Goal: Task Accomplishment & Management: Manage account settings

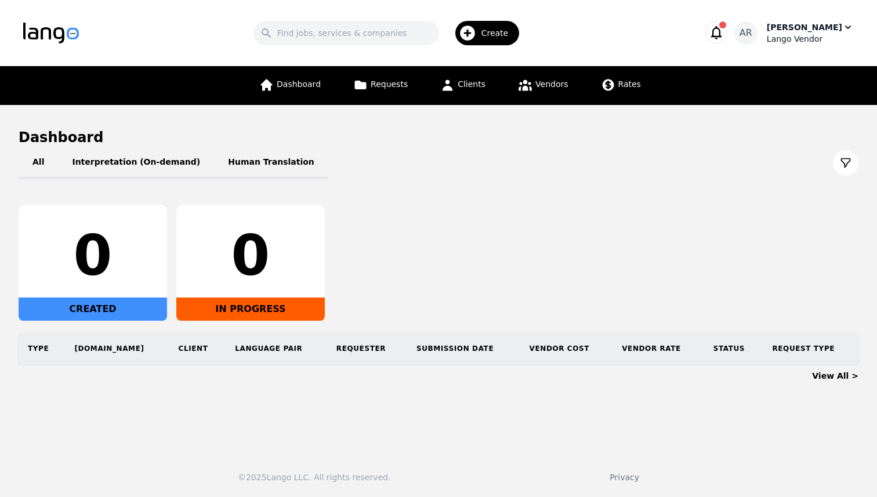
click at [835, 37] on div "Lango Vendor" at bounding box center [810, 39] width 87 height 12
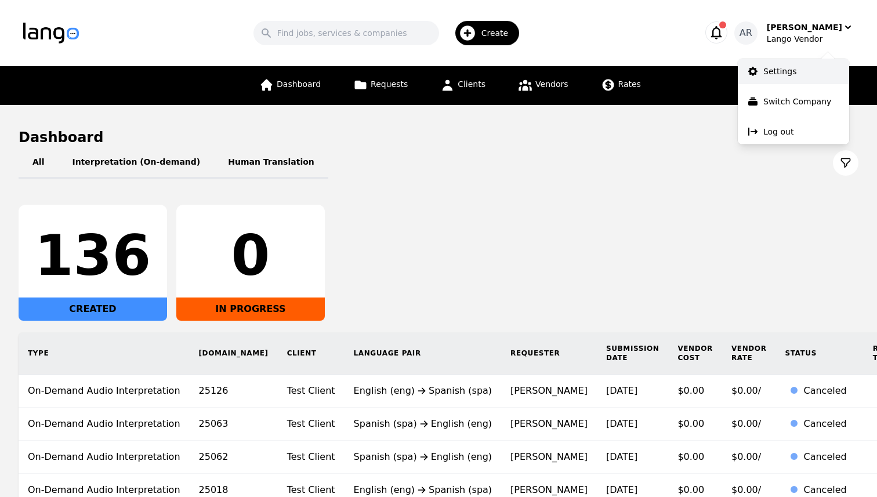
click at [789, 73] on p "Settings" at bounding box center [779, 72] width 33 height 12
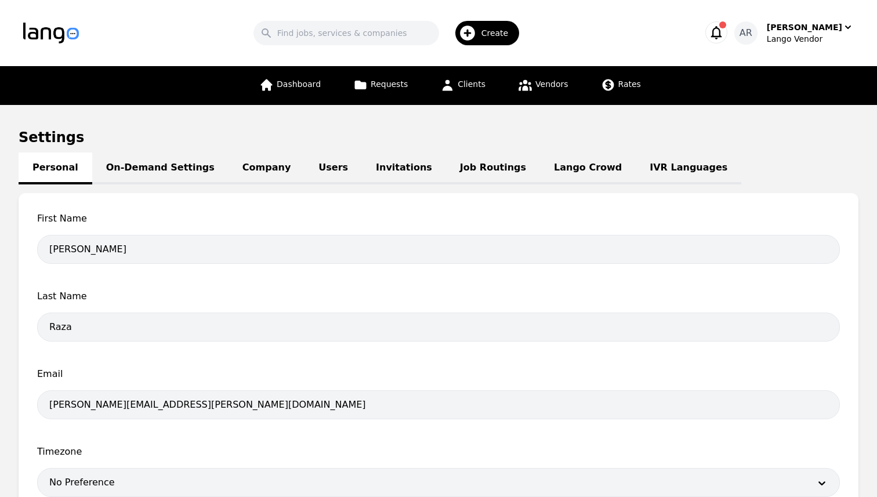
click at [540, 169] on link "Lango Crowd" at bounding box center [588, 169] width 96 height 32
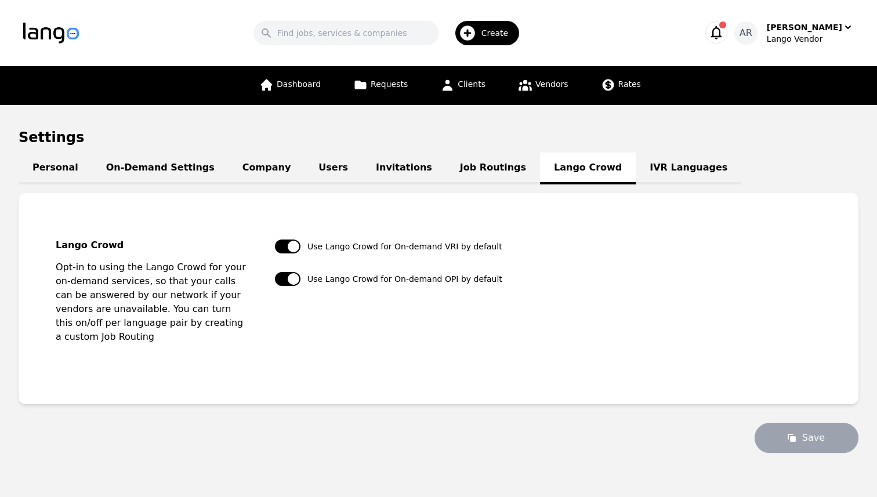
click at [454, 184] on div "Personal On-Demand Settings Company Users Invitations Job Routings Lango Crowd …" at bounding box center [439, 307] width 840 height 292
click at [453, 160] on link "Job Routings" at bounding box center [493, 169] width 94 height 32
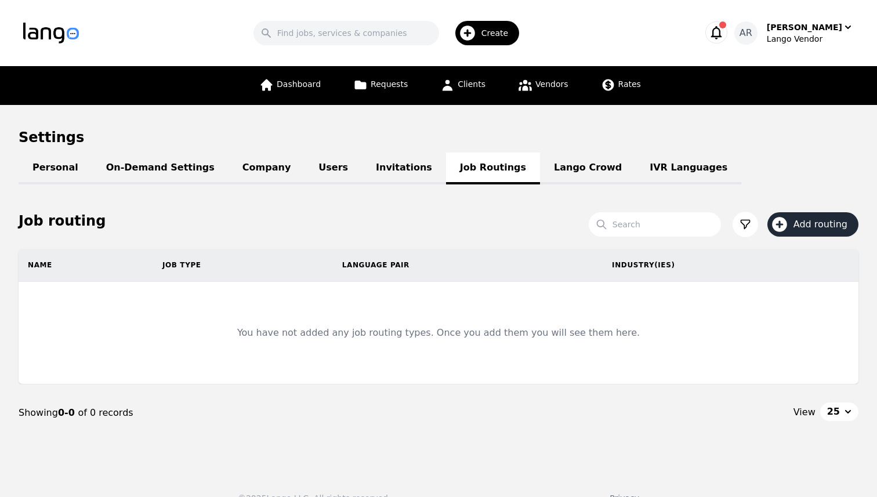
click at [810, 227] on span "Add routing" at bounding box center [825, 225] width 62 height 14
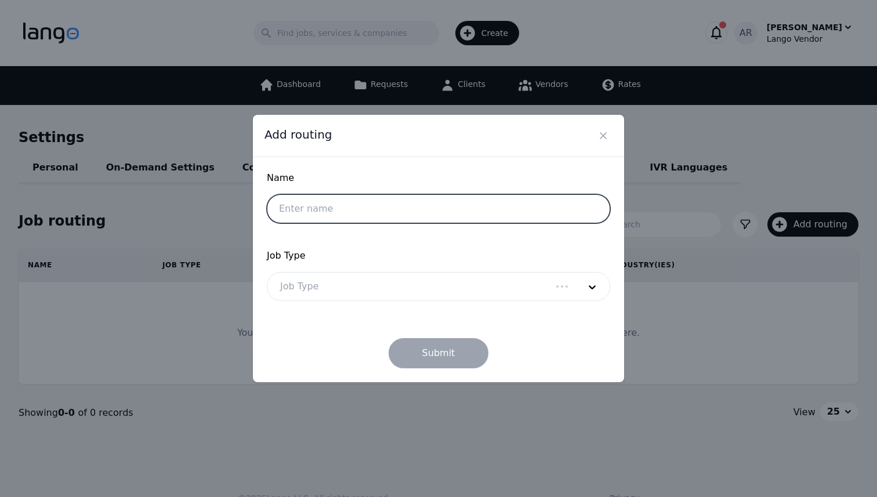
click at [342, 201] on input "text" at bounding box center [438, 208] width 343 height 29
type input "Spanish Legal rate"
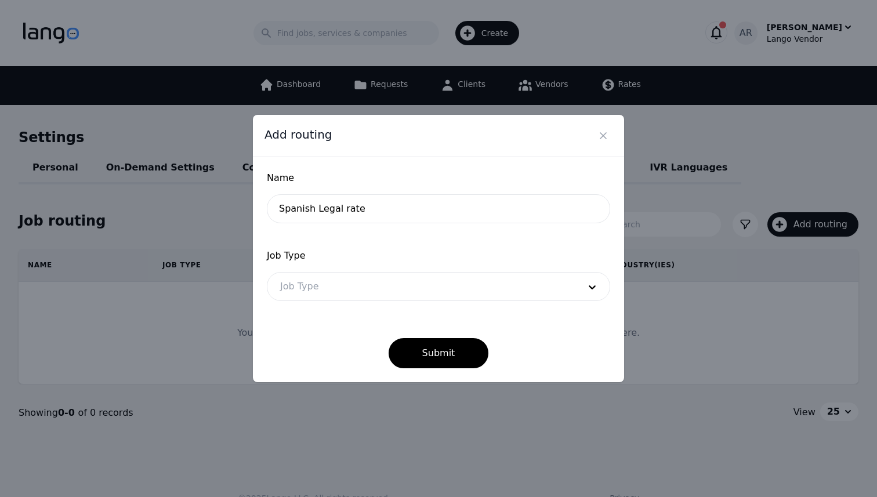
click at [352, 282] on div at bounding box center [420, 287] width 307 height 28
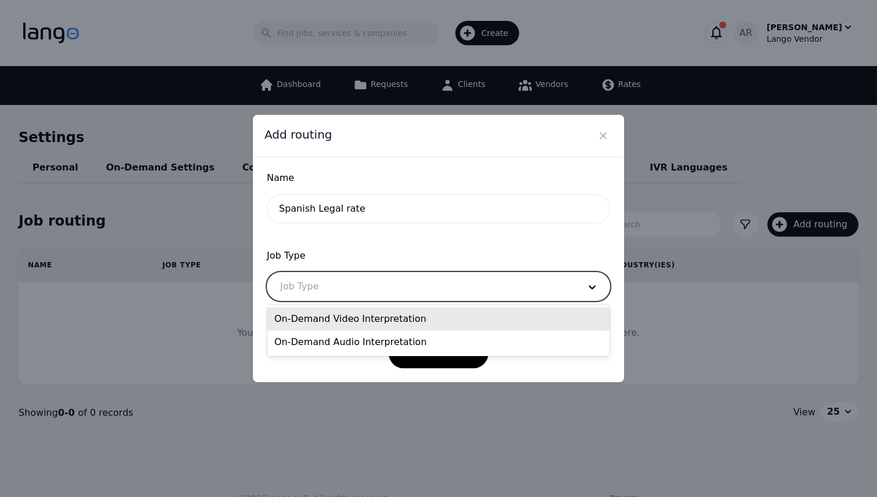
click at [341, 322] on div "On-Demand Video Interpretation" at bounding box center [438, 318] width 342 height 23
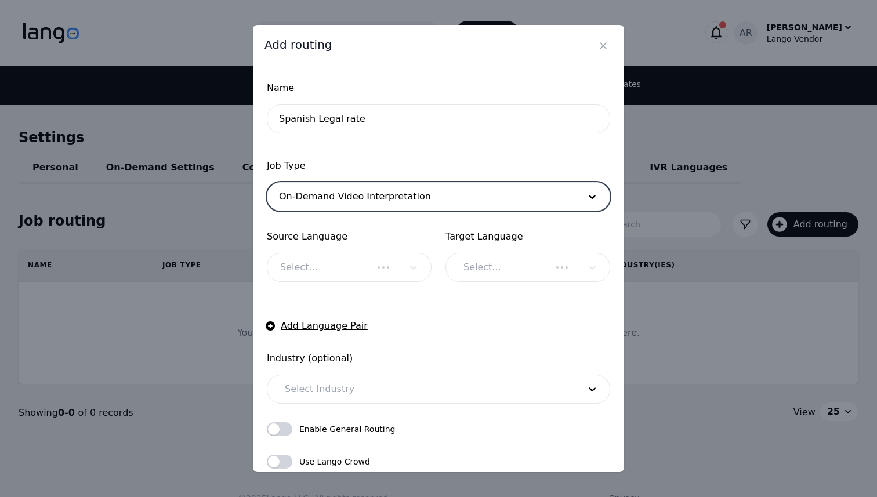
click at [346, 263] on div "Select..." at bounding box center [349, 267] width 165 height 29
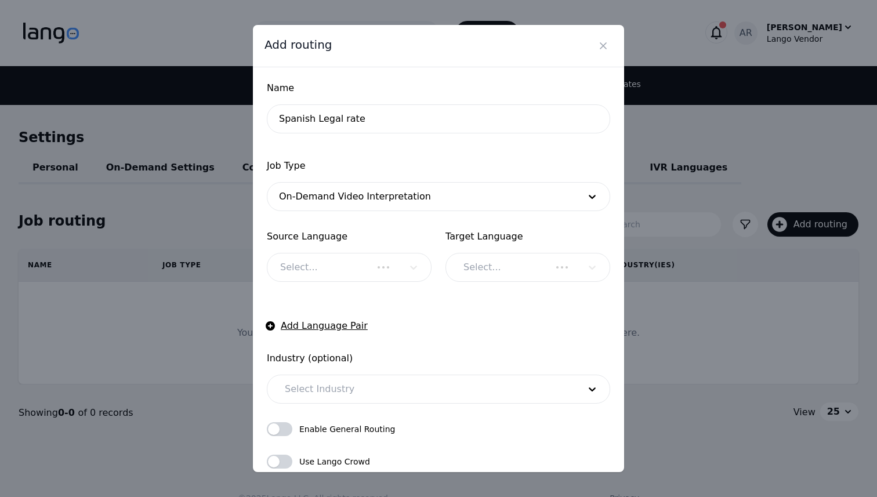
checkbox input "true"
click at [346, 263] on div at bounding box center [320, 267] width 106 height 28
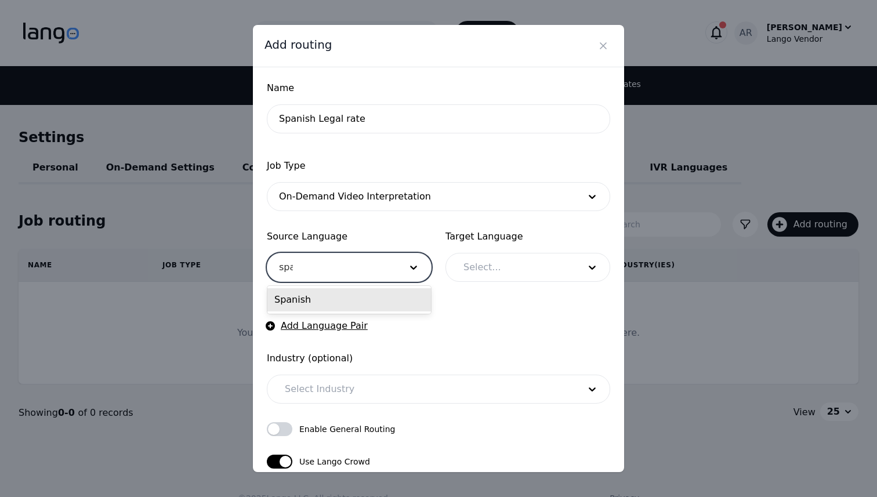
type input "span"
click at [603, 269] on div at bounding box center [592, 267] width 35 height 28
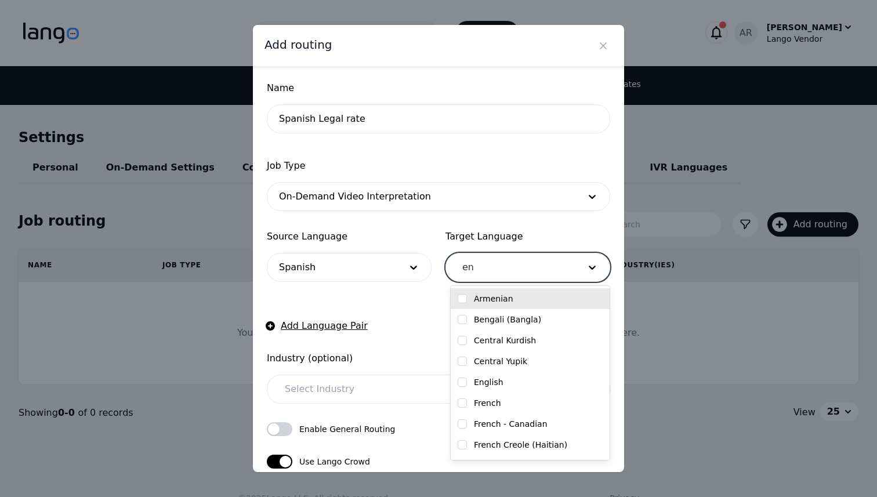
type input "eng"
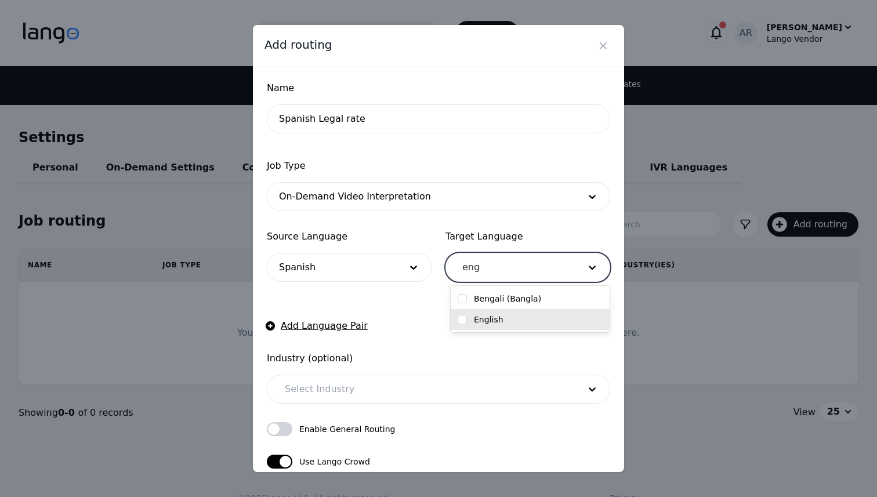
click at [465, 319] on input "checkbox" at bounding box center [462, 319] width 9 height 9
checkbox input "true"
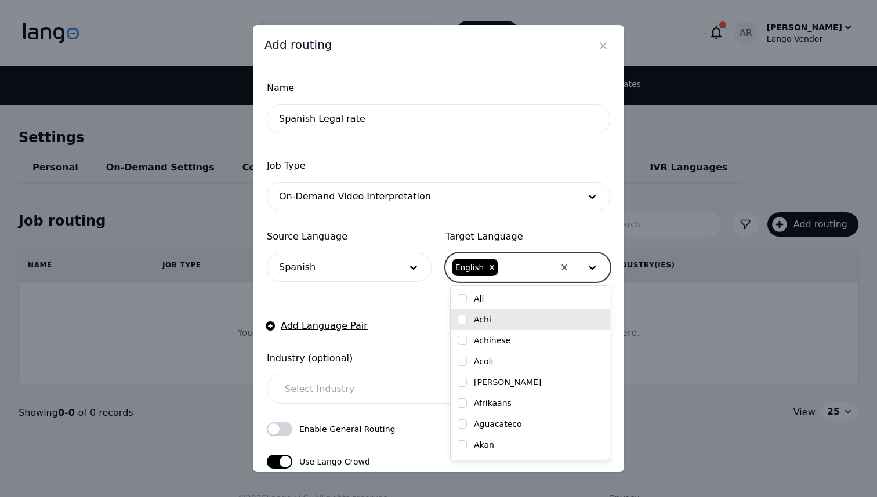
scroll to position [77, 0]
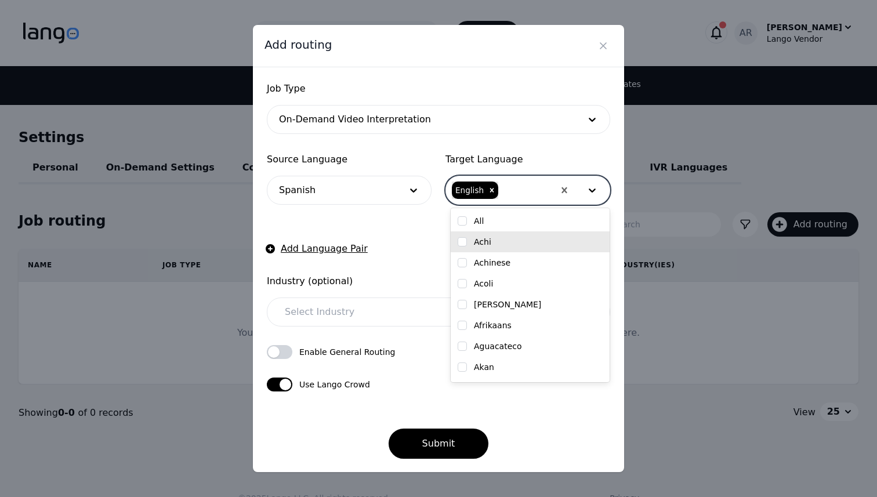
click at [300, 416] on div "Submit" at bounding box center [438, 434] width 343 height 49
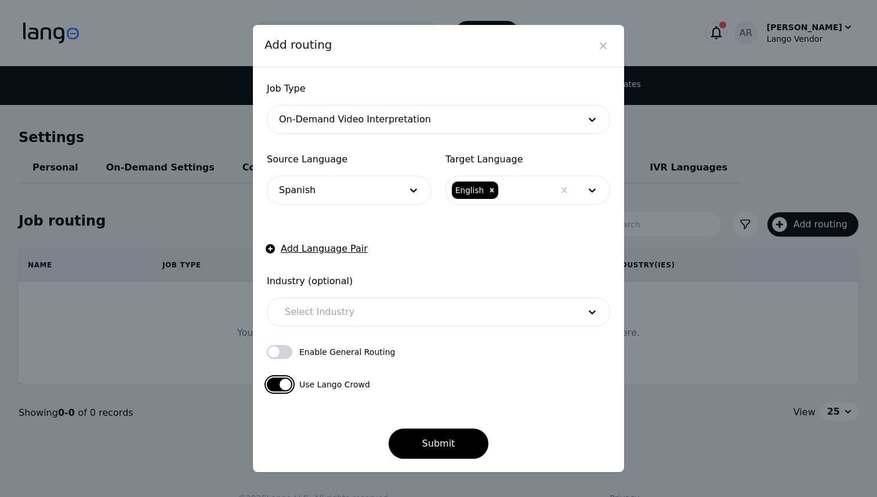
click at [277, 382] on button "button" at bounding box center [280, 385] width 26 height 14
checkbox input "false"
click at [437, 447] on button "Submit" at bounding box center [439, 444] width 100 height 30
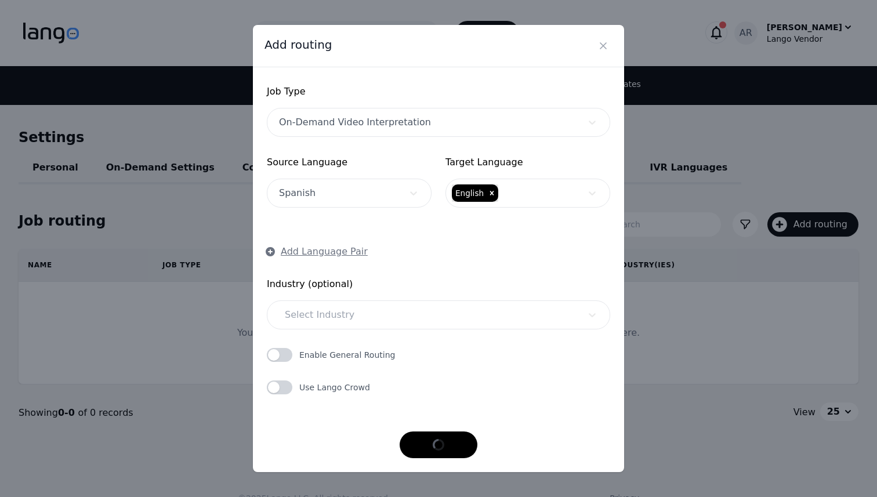
scroll to position [74, 0]
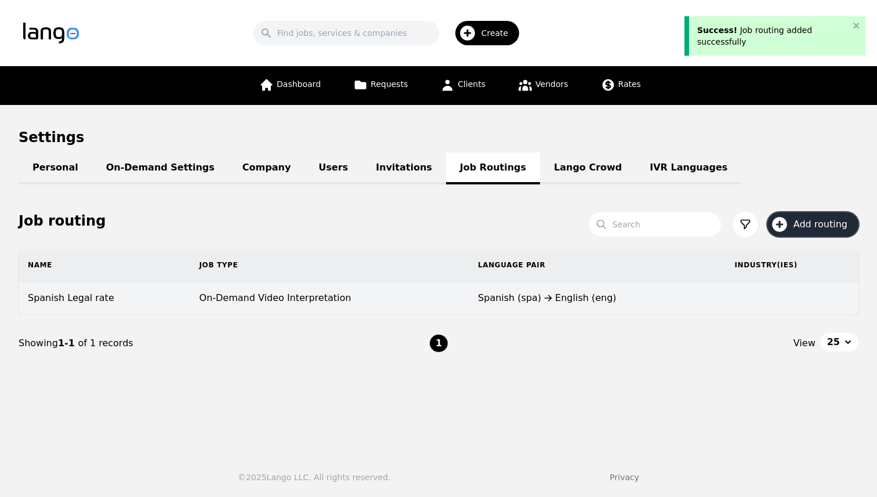
click at [224, 294] on td "On-Demand Video Interpretation" at bounding box center [329, 298] width 279 height 33
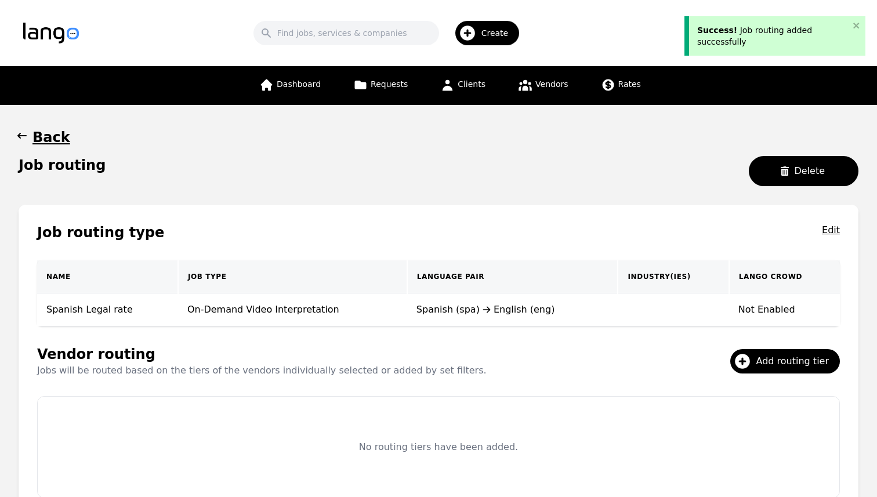
scroll to position [96, 0]
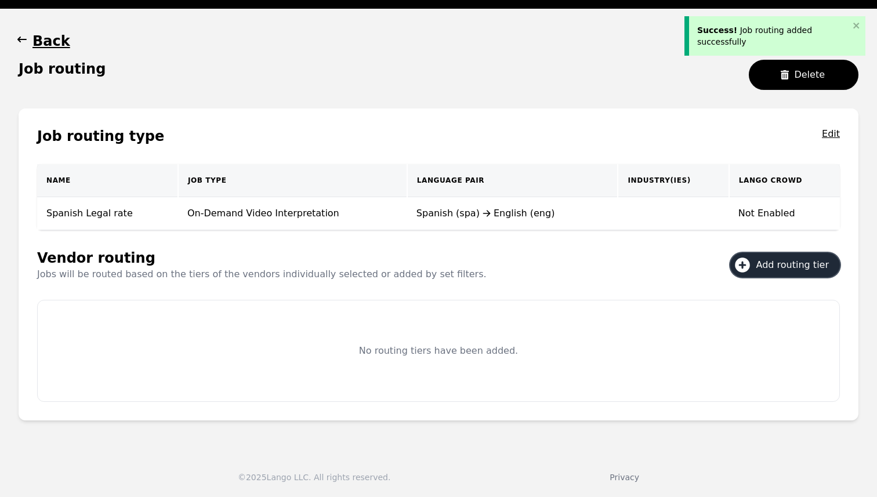
click at [776, 261] on span "Add routing tier" at bounding box center [796, 265] width 81 height 14
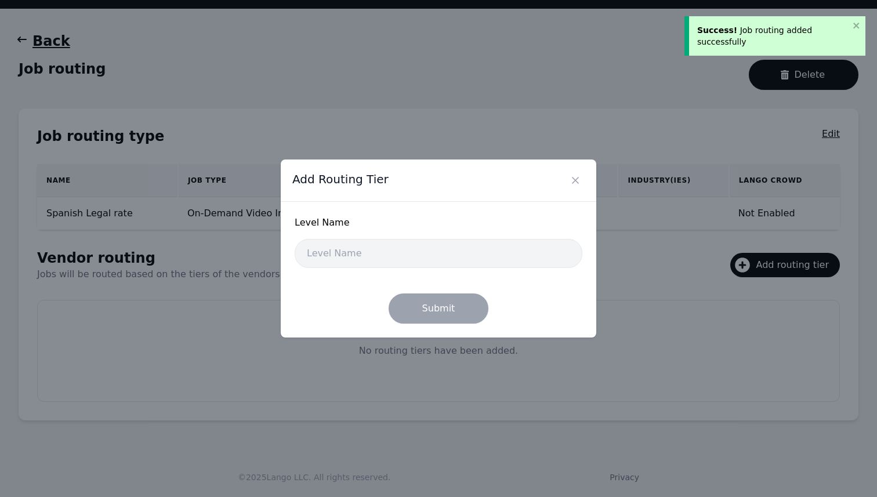
click at [424, 258] on input "text" at bounding box center [439, 253] width 288 height 29
type input "Basic"
click at [436, 301] on button "Submit" at bounding box center [439, 309] width 100 height 30
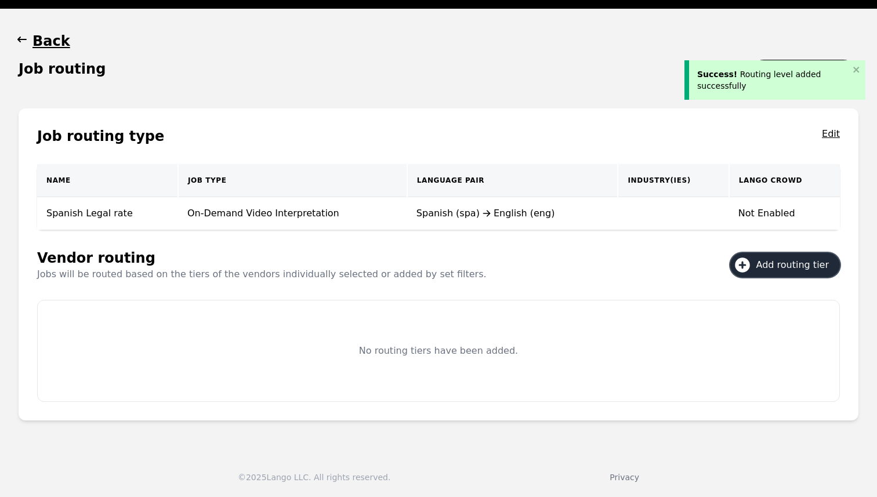
scroll to position [32, 0]
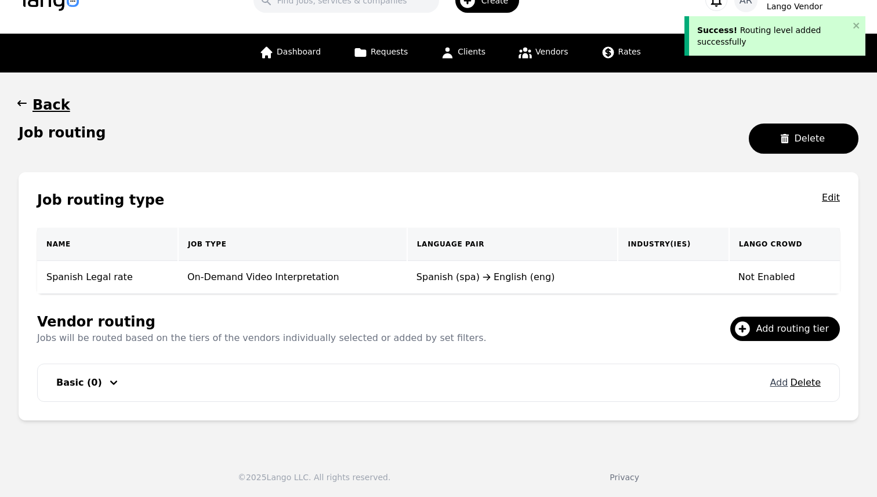
click at [784, 385] on button "Add" at bounding box center [779, 383] width 18 height 14
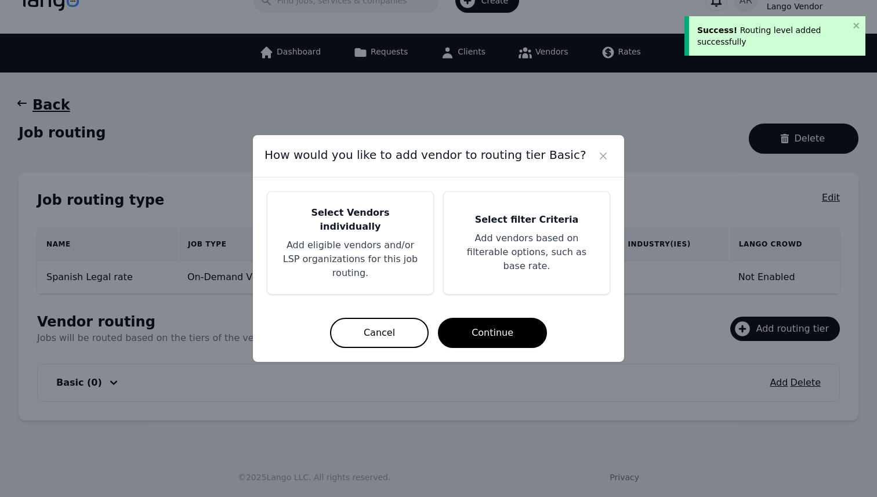
click at [505, 265] on p "Add vendors based on filterable options, such as base rate." at bounding box center [527, 252] width 138 height 42
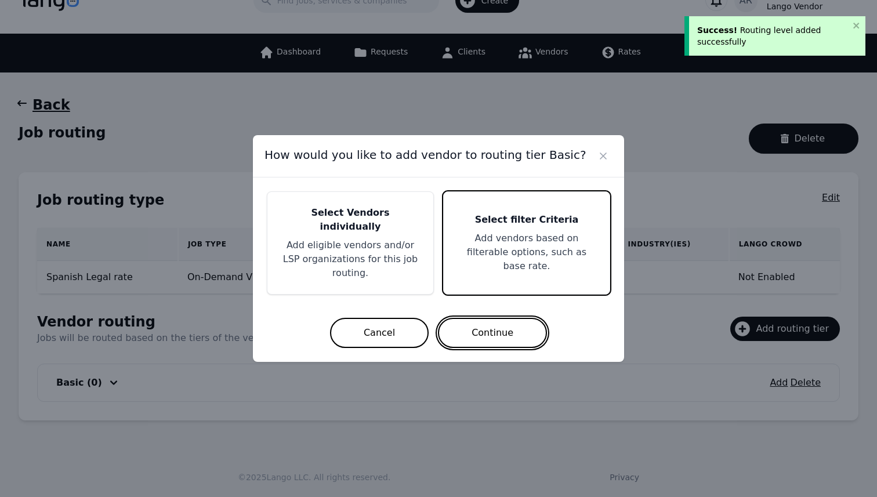
click at [470, 321] on button "Continue" at bounding box center [492, 333] width 109 height 30
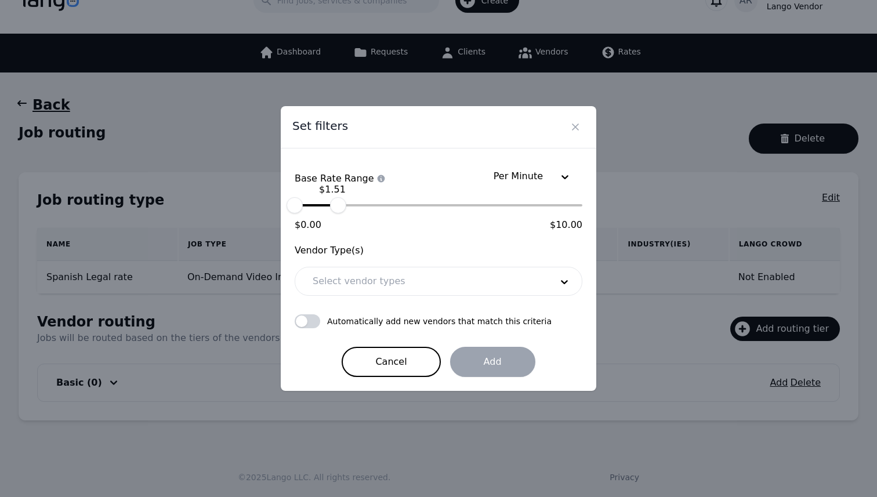
drag, startPoint x: 584, startPoint y: 207, endPoint x: 338, endPoint y: 203, distance: 246.0
click at [338, 203] on div "$ 1.51" at bounding box center [338, 205] width 16 height 16
click at [376, 282] on div at bounding box center [423, 281] width 247 height 28
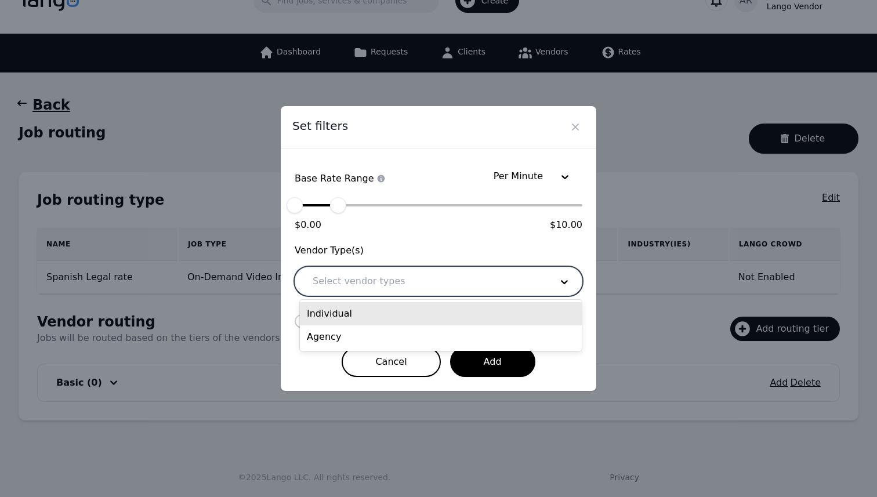
click at [368, 309] on div "Individual" at bounding box center [441, 313] width 282 height 23
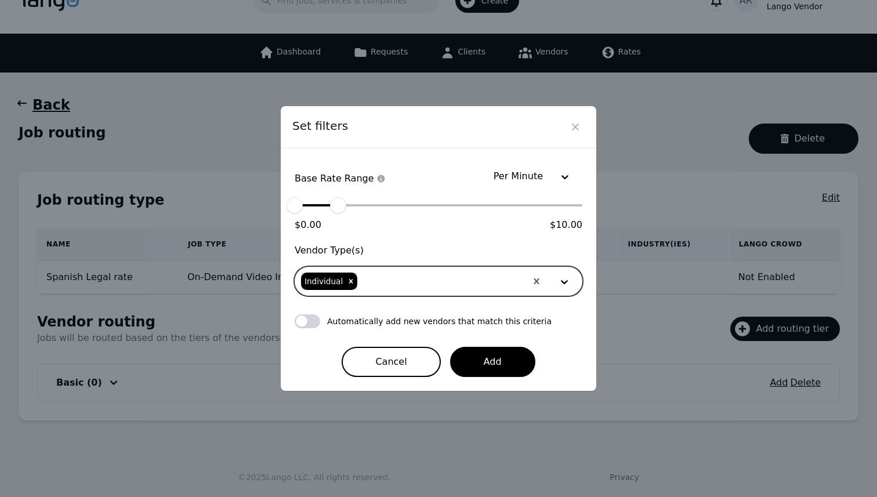
click at [472, 231] on form "Per Minute Base Rate Range Choose a rate range to filter vendors $ 0.00 $ 0.00 …" at bounding box center [439, 269] width 288 height 215
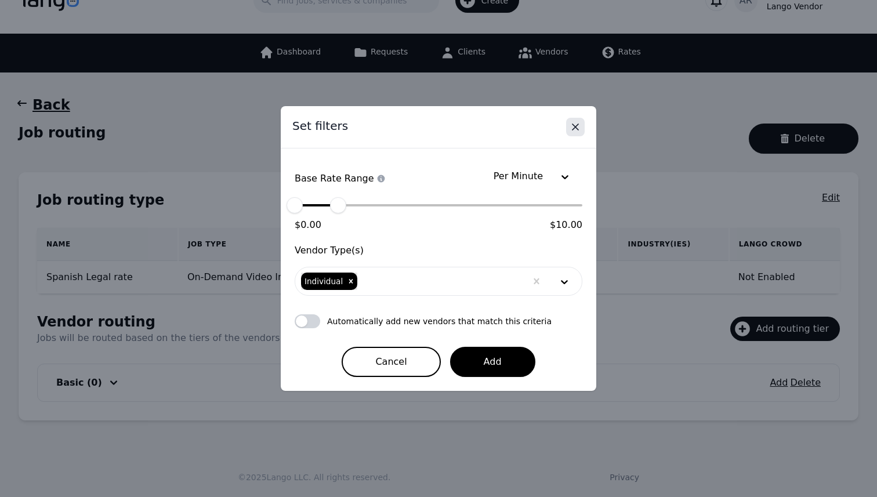
click at [582, 125] on button "Close" at bounding box center [575, 127] width 19 height 19
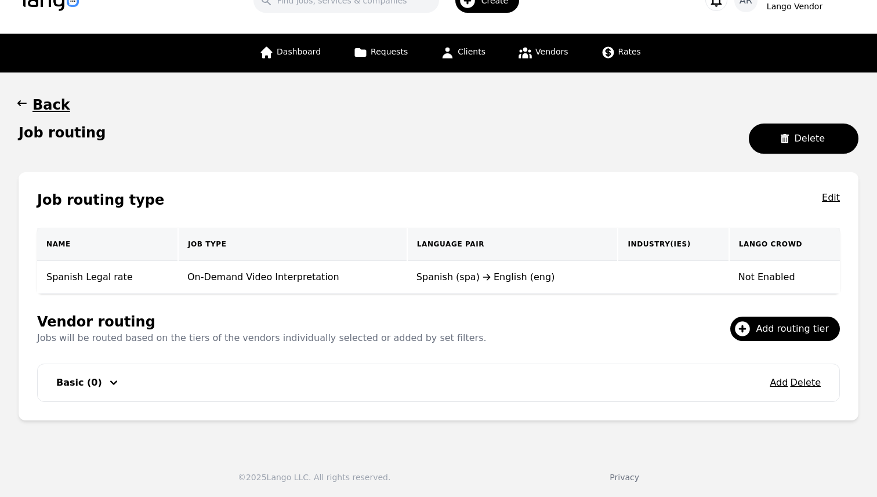
click at [642, 33] on header "Search Create AR [PERSON_NAME] Vendor" at bounding box center [438, 1] width 877 height 66
click at [24, 133] on h1 "Job routing" at bounding box center [62, 133] width 87 height 19
click at [114, 139] on div "Job routing Delete" at bounding box center [439, 143] width 840 height 39
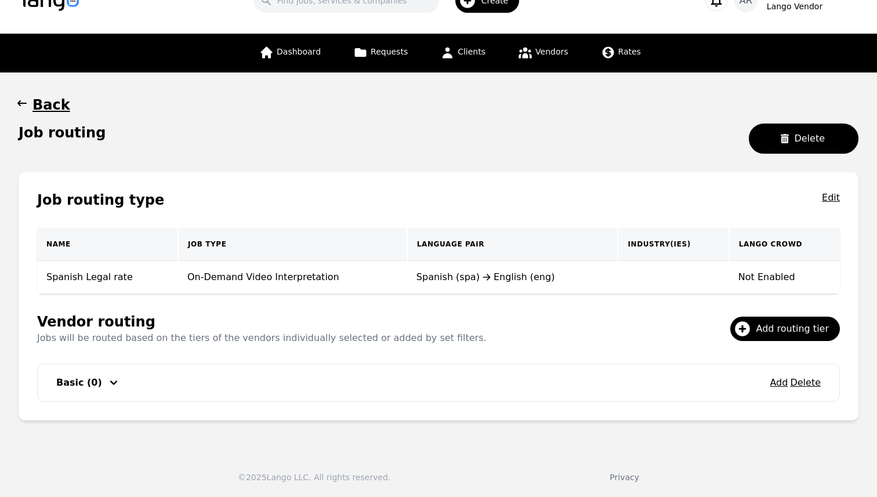
scroll to position [0, 0]
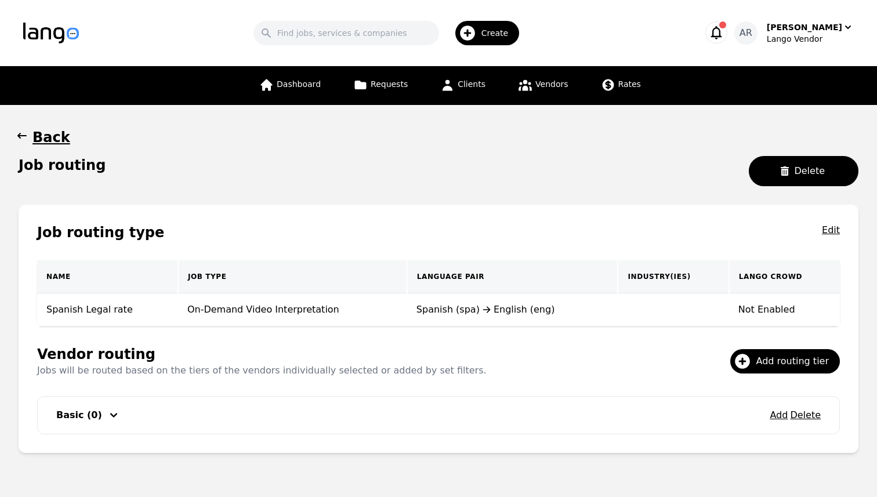
click at [55, 312] on td "Spanish Legal rate" at bounding box center [107, 310] width 141 height 33
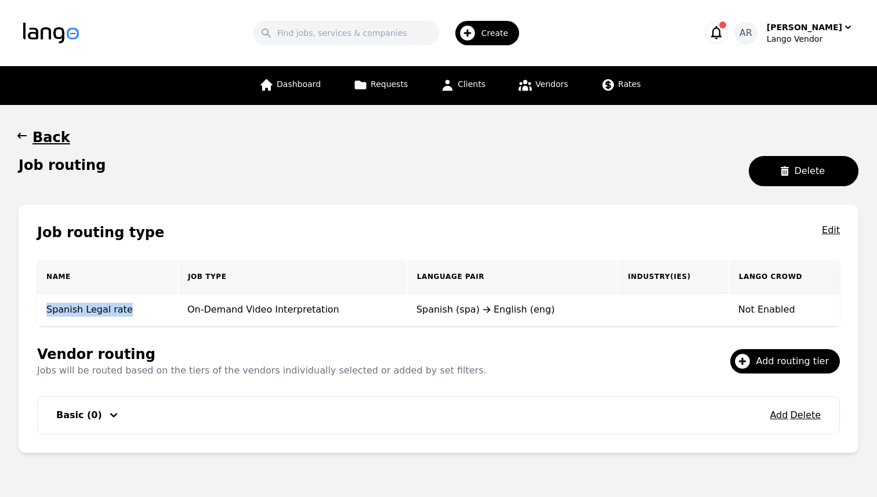
drag, startPoint x: 125, startPoint y: 309, endPoint x: 41, endPoint y: 307, distance: 84.1
click at [41, 307] on td "Spanish Legal rate" at bounding box center [107, 310] width 141 height 33
click at [122, 305] on td "Spanish Legal rate" at bounding box center [107, 310] width 141 height 33
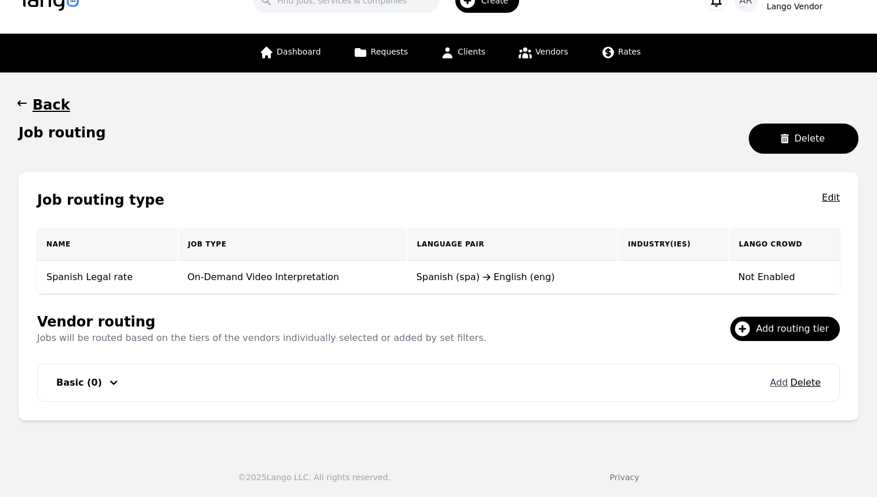
click at [777, 384] on button "Add" at bounding box center [779, 383] width 18 height 14
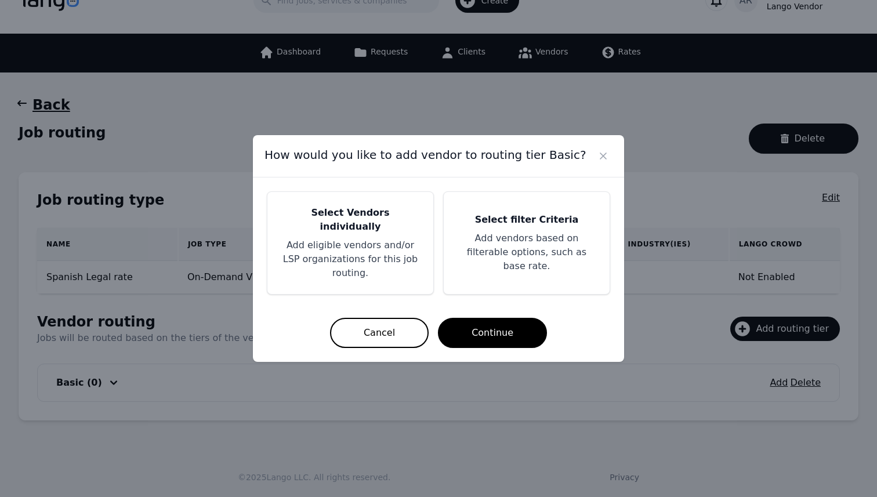
click at [501, 227] on h5 "Select filter Criteria" at bounding box center [527, 220] width 138 height 14
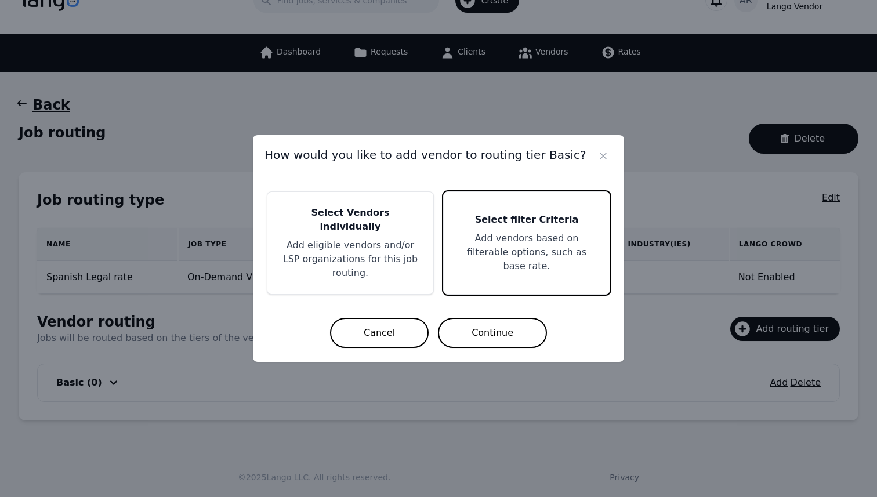
click at [476, 321] on button "Continue" at bounding box center [492, 333] width 109 height 30
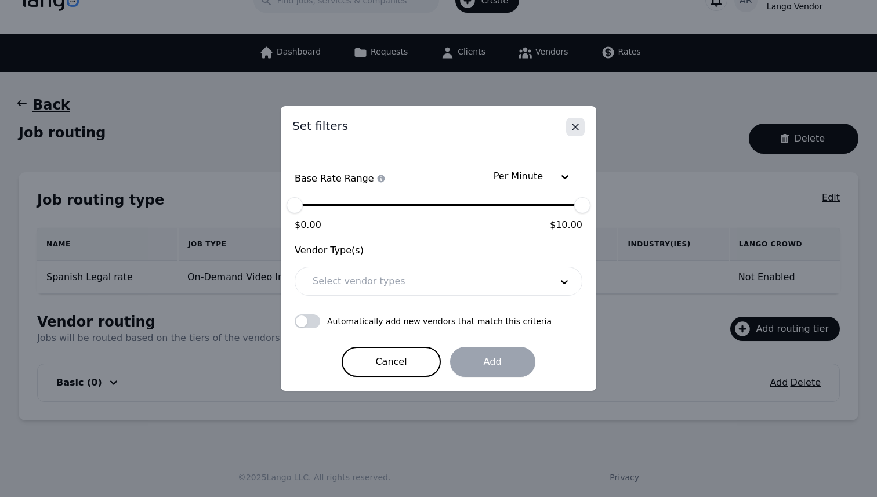
click at [578, 132] on icon "Close" at bounding box center [576, 127] width 12 height 12
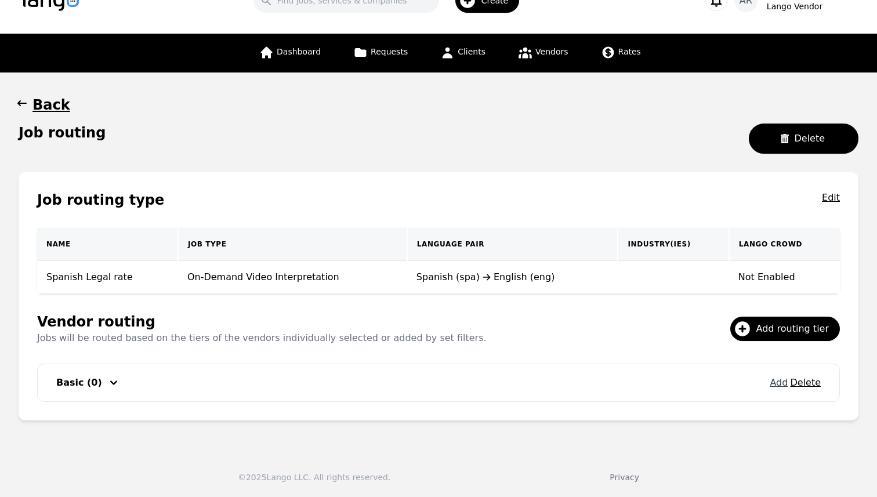
click at [779, 382] on button "Add" at bounding box center [779, 383] width 18 height 14
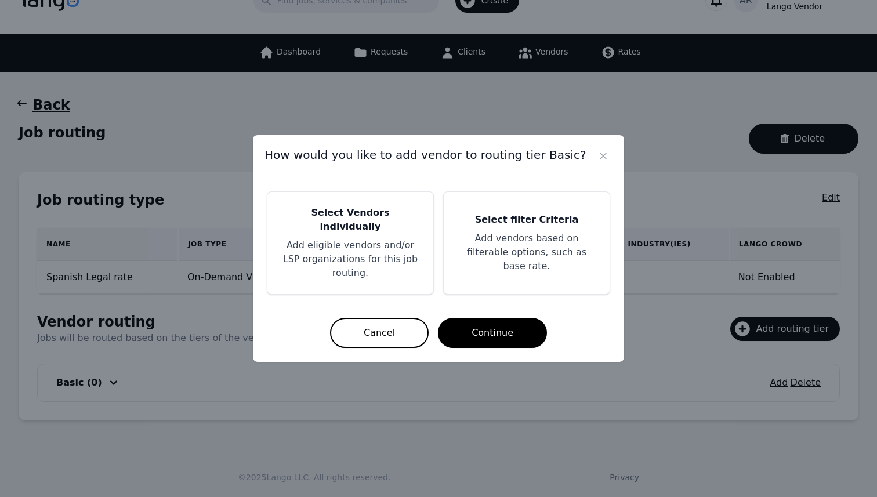
click at [359, 239] on p "Add eligible vendors and/or LSP organizations for this job routing." at bounding box center [350, 259] width 138 height 42
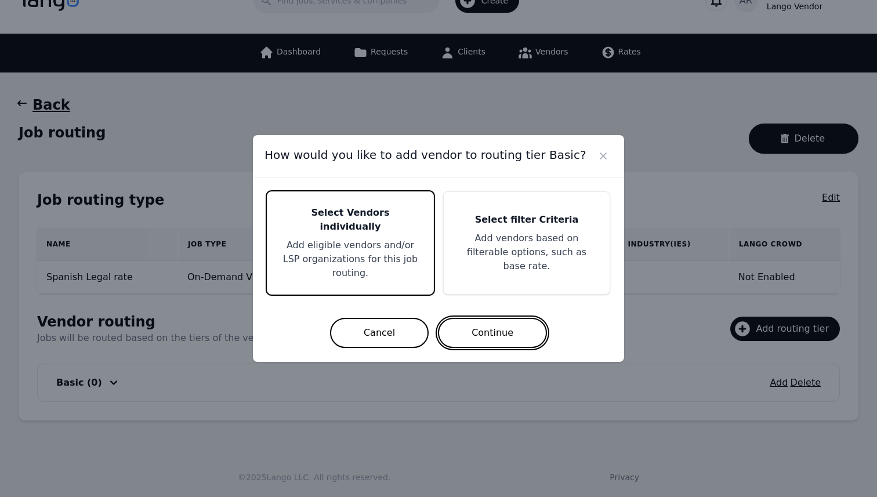
click at [479, 321] on button "Continue" at bounding box center [492, 333] width 109 height 30
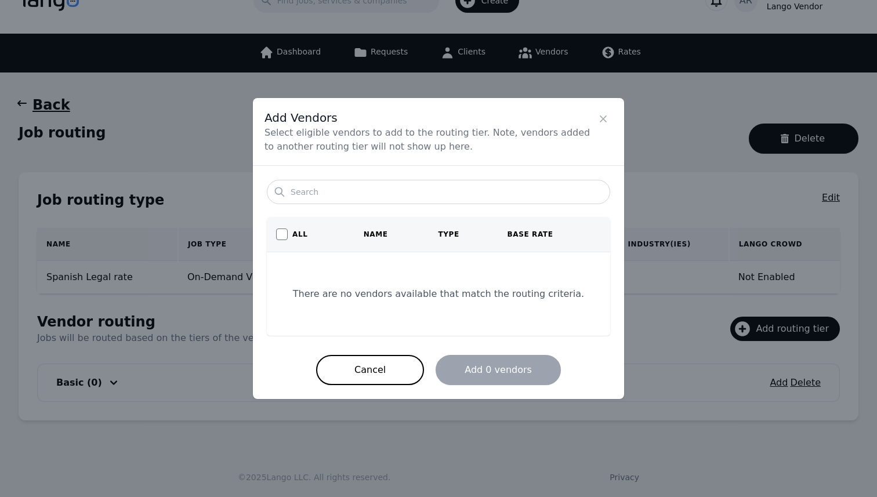
click at [279, 234] on input "checkbox" at bounding box center [282, 235] width 12 height 12
click at [282, 235] on input "checkbox" at bounding box center [282, 235] width 12 height 12
checkbox input "false"
click at [603, 115] on icon "Close" at bounding box center [603, 119] width 12 height 12
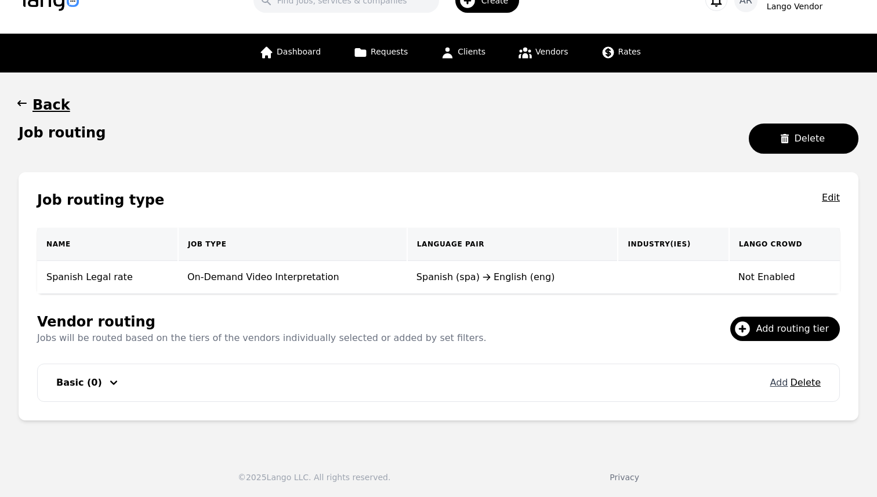
click at [783, 388] on button "Add" at bounding box center [779, 383] width 18 height 14
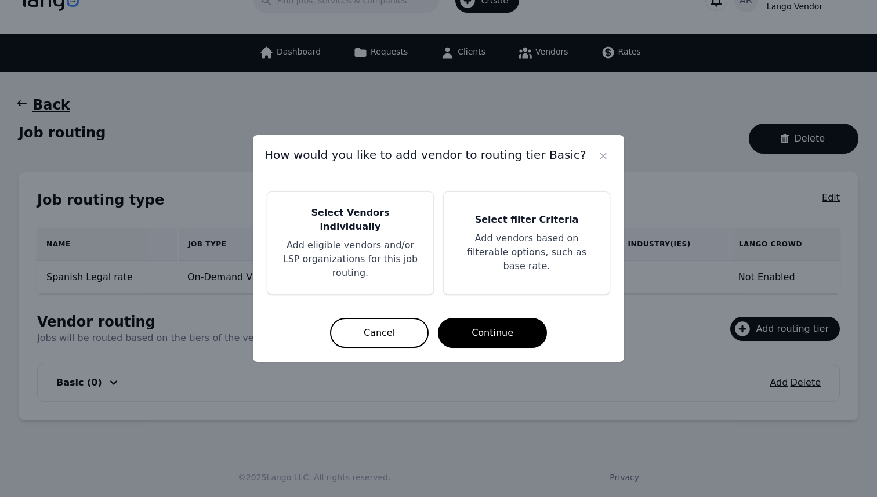
click at [346, 238] on p "Add eligible vendors and/or LSP organizations for this job routing." at bounding box center [350, 259] width 138 height 42
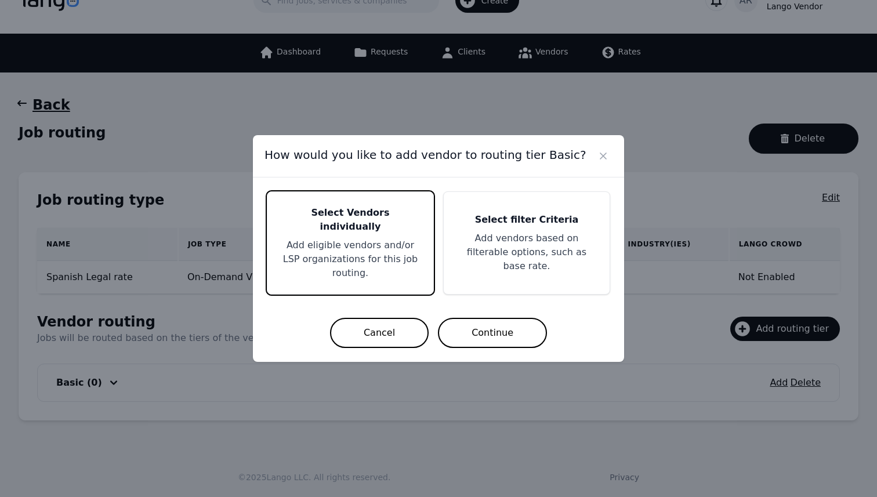
click at [477, 323] on button "Continue" at bounding box center [492, 333] width 109 height 30
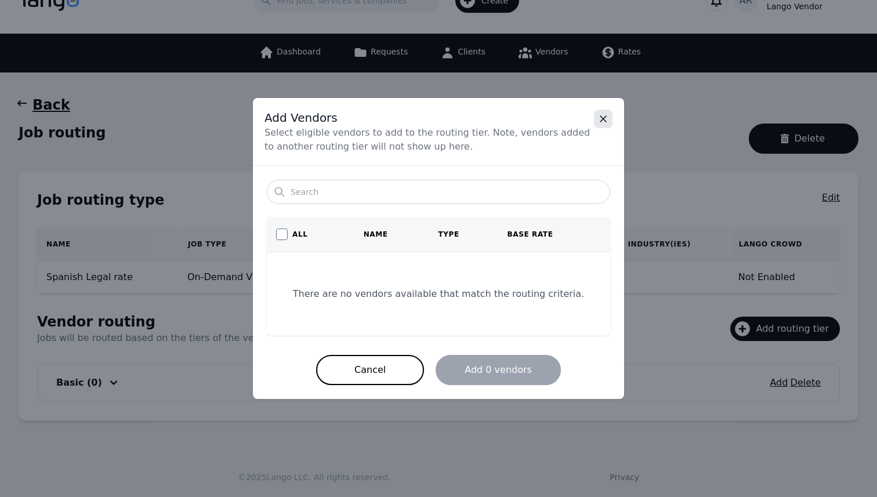
click at [600, 119] on icon "Close" at bounding box center [603, 119] width 12 height 12
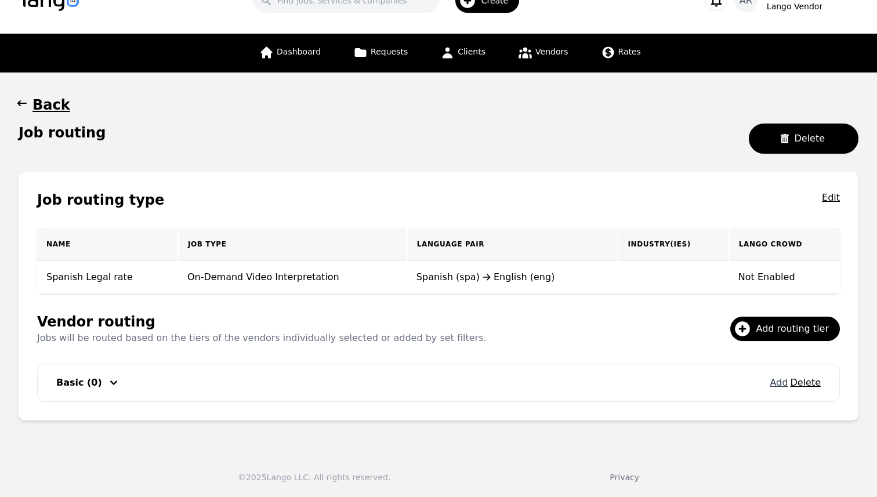
click at [776, 381] on button "Add" at bounding box center [779, 383] width 18 height 14
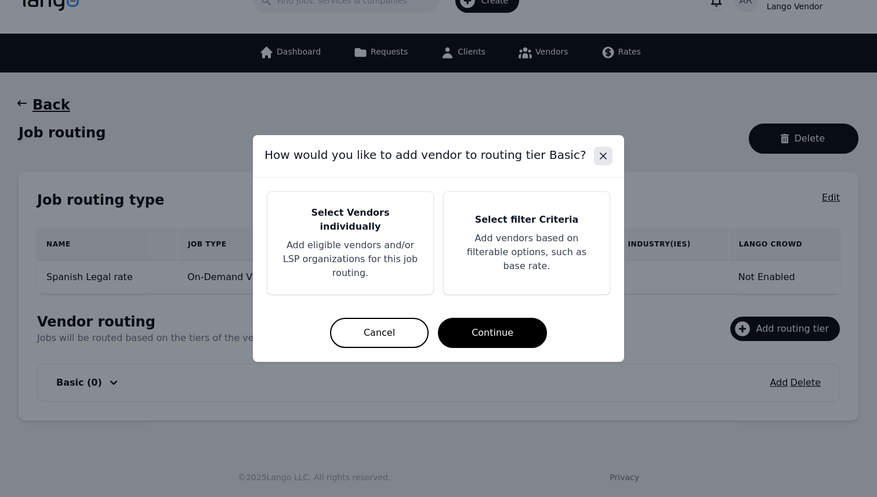
click at [596, 165] on button "Close" at bounding box center [603, 156] width 19 height 19
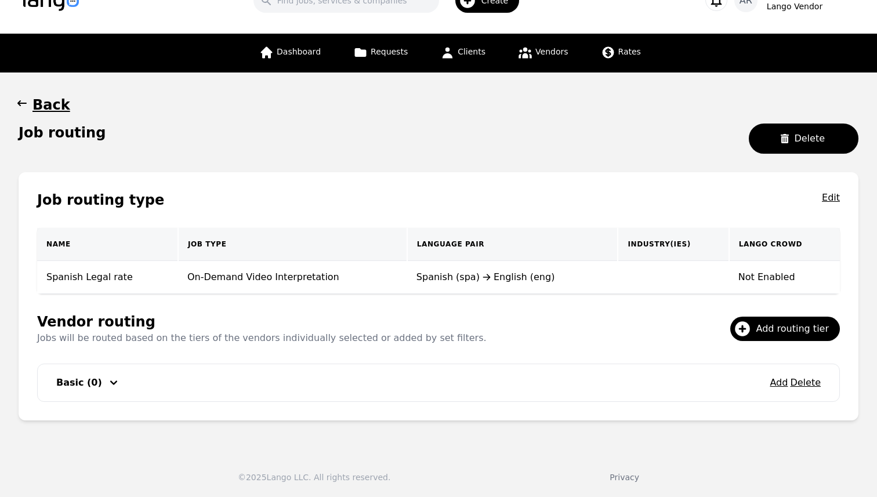
click at [108, 382] on icon "button" at bounding box center [114, 383] width 14 height 14
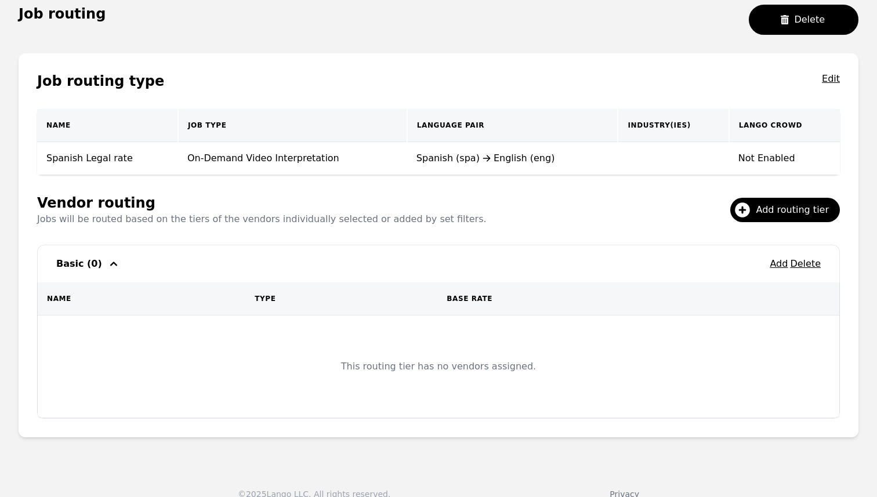
scroll to position [150, 0]
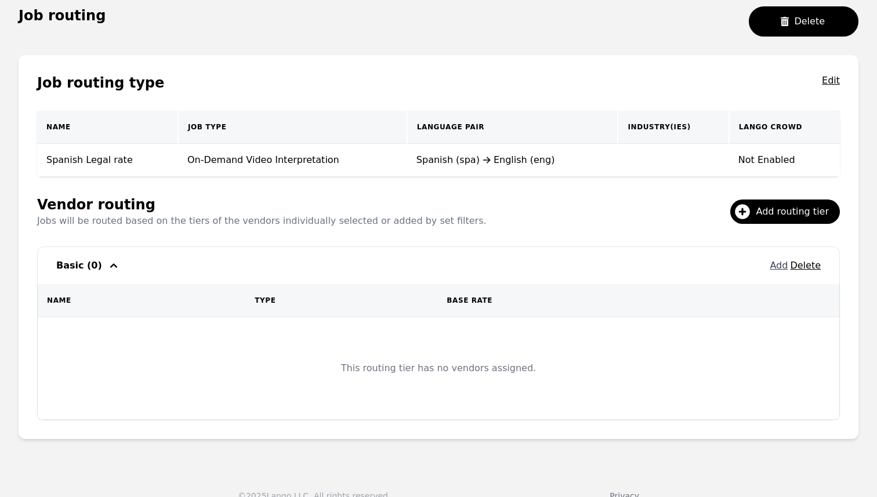
click at [783, 267] on button "Add" at bounding box center [779, 266] width 18 height 14
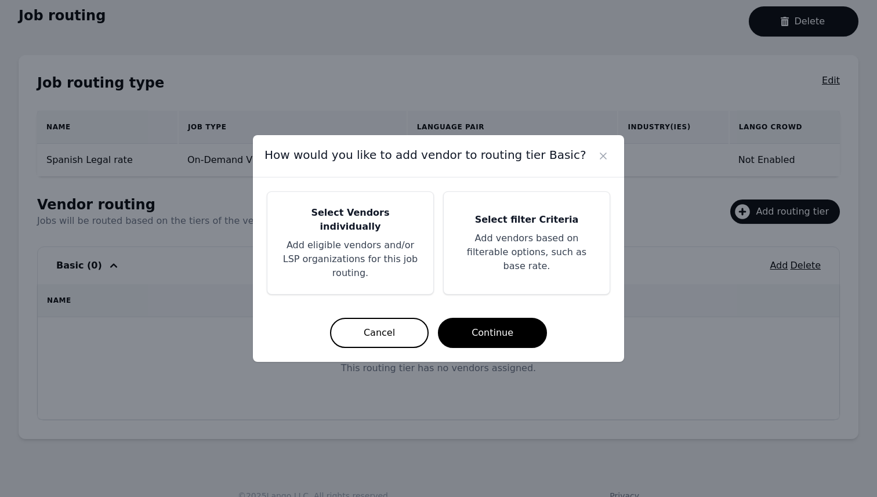
click at [355, 238] on p "Add eligible vendors and/or LSP organizations for this job routing." at bounding box center [350, 259] width 138 height 42
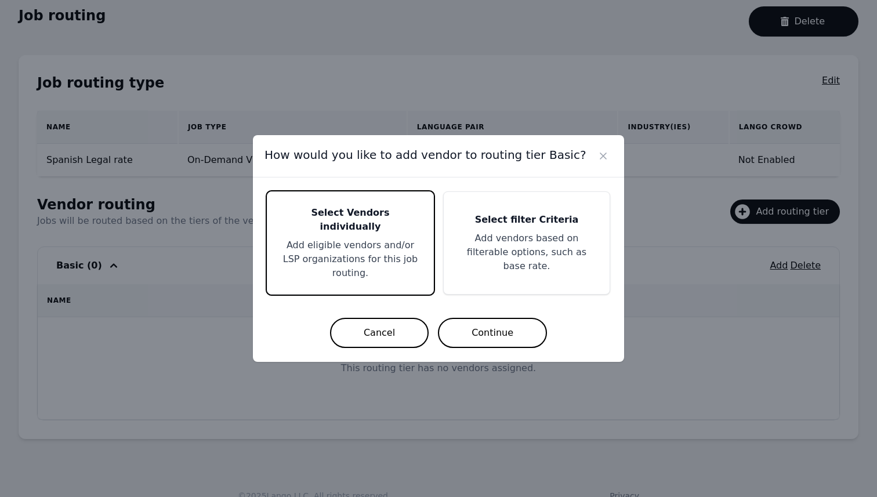
click at [492, 328] on button "Continue" at bounding box center [492, 333] width 109 height 30
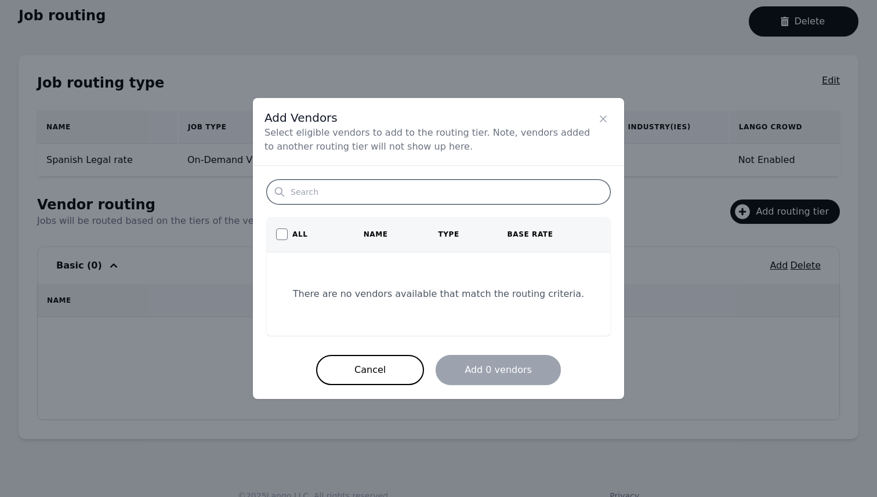
click at [357, 202] on input "Search" at bounding box center [438, 192] width 343 height 24
click at [488, 164] on div "Add Vendors Select eligible vendors to add to the routing tier. Note, vendors a…" at bounding box center [438, 132] width 371 height 68
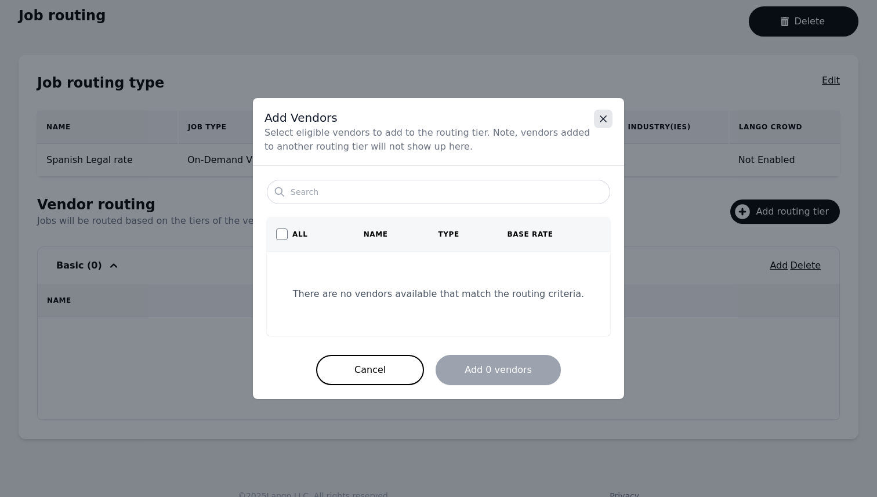
click at [604, 117] on icon "Close" at bounding box center [603, 119] width 12 height 12
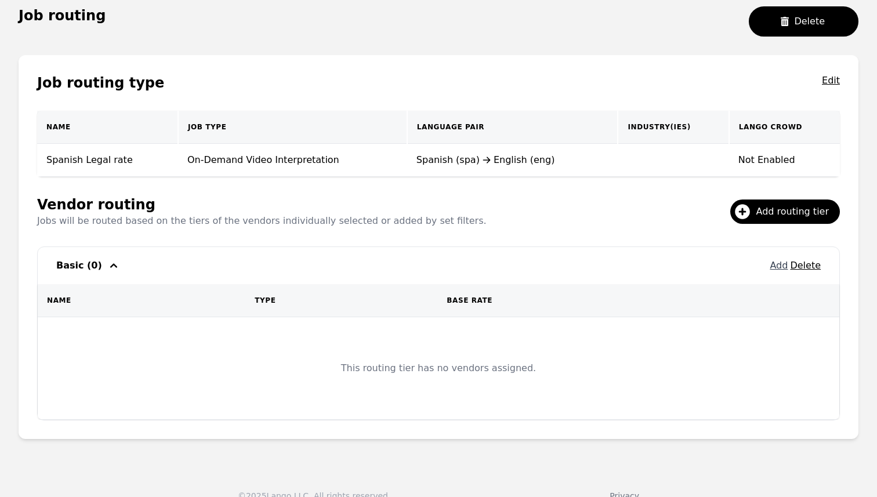
click at [773, 265] on button "Add" at bounding box center [779, 266] width 18 height 14
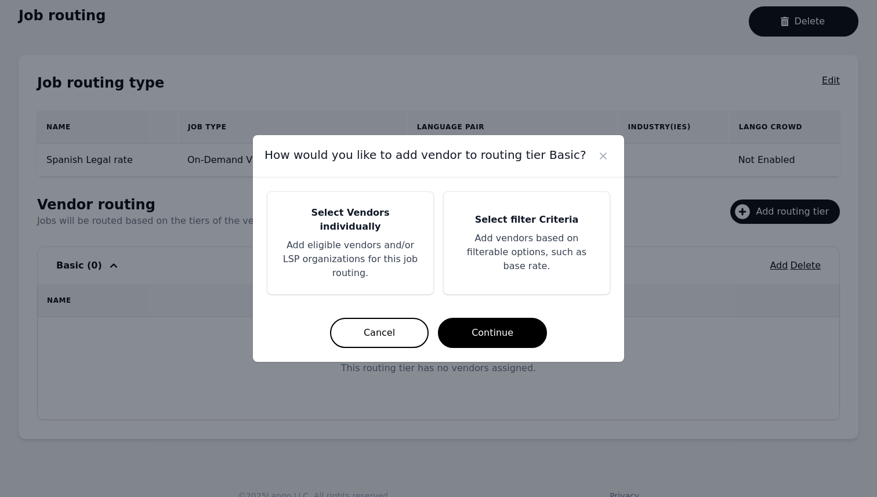
click at [353, 229] on div "Select Vendors individually Add eligible vendors and/or LSP organizations for t…" at bounding box center [350, 243] width 166 height 102
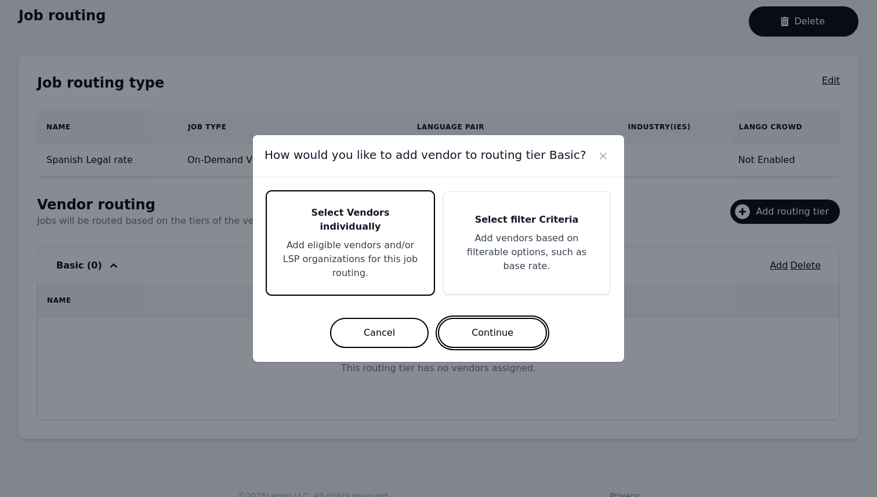
click at [516, 328] on button "Continue" at bounding box center [492, 333] width 109 height 30
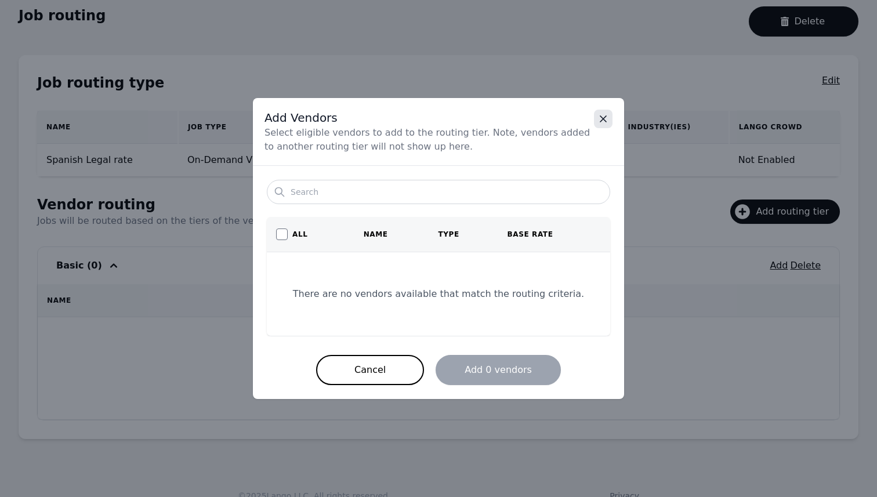
click at [611, 117] on button "Close" at bounding box center [603, 119] width 19 height 19
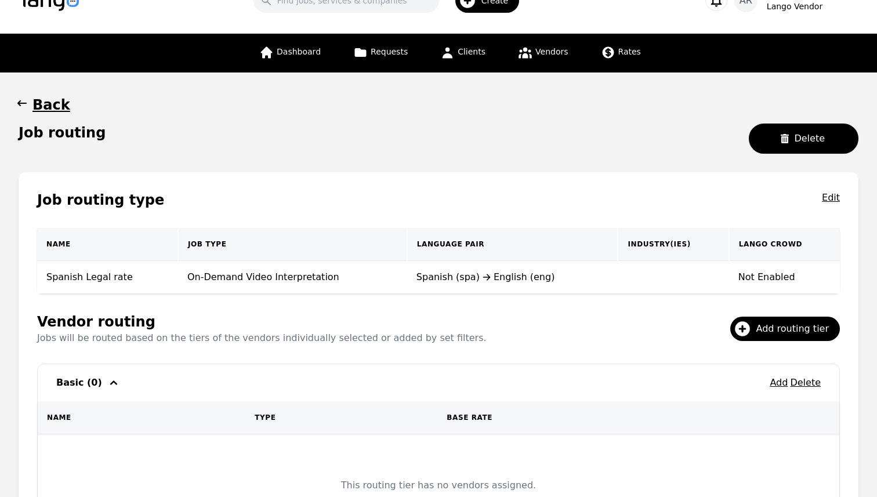
scroll to position [0, 0]
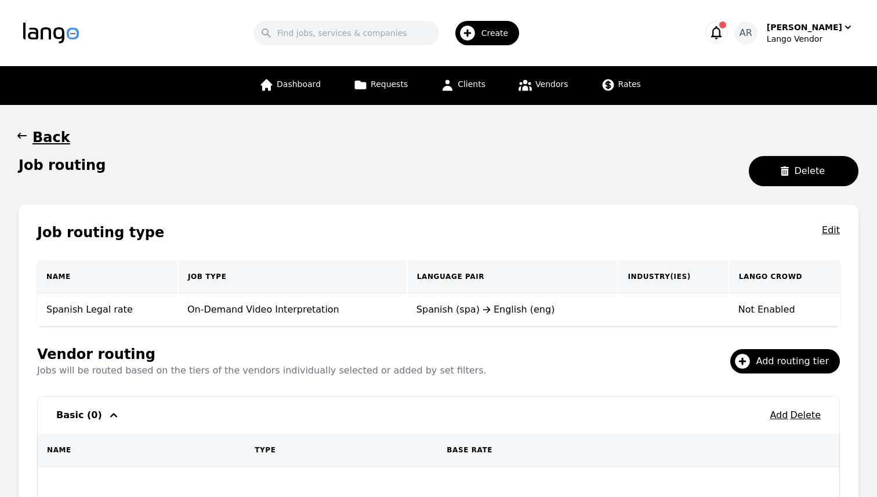
click at [39, 142] on h1 "Back" at bounding box center [51, 137] width 38 height 19
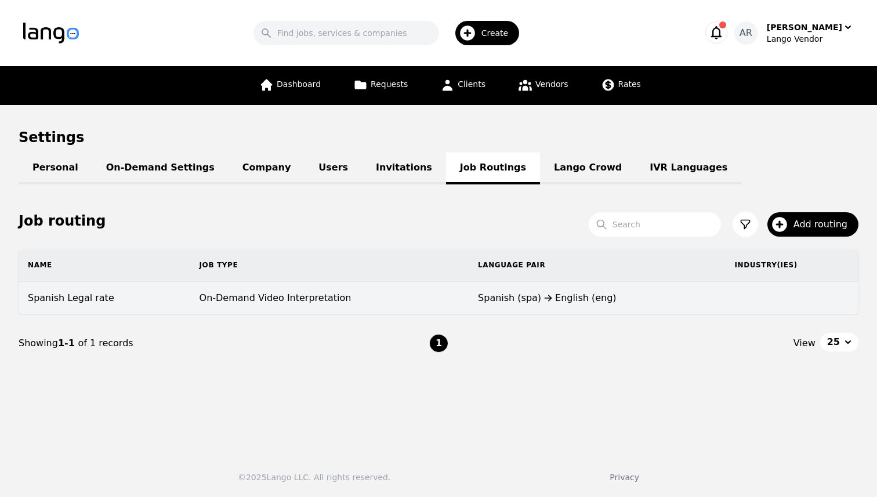
click at [631, 296] on div "Spanish (spa) English (eng)" at bounding box center [597, 298] width 238 height 14
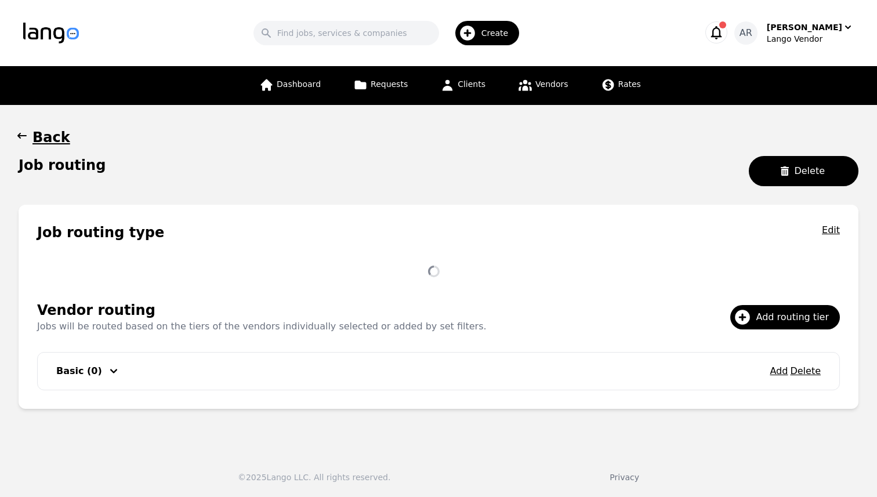
scroll to position [32, 0]
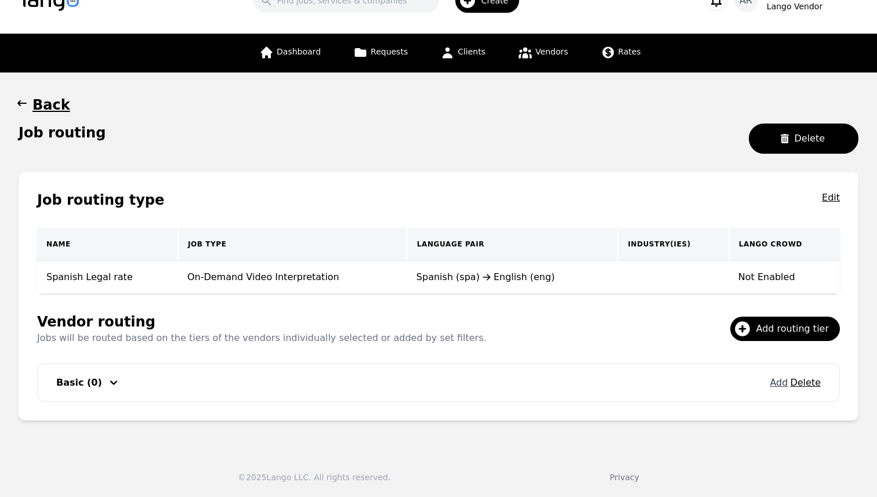
click at [781, 383] on button "Add" at bounding box center [779, 383] width 18 height 14
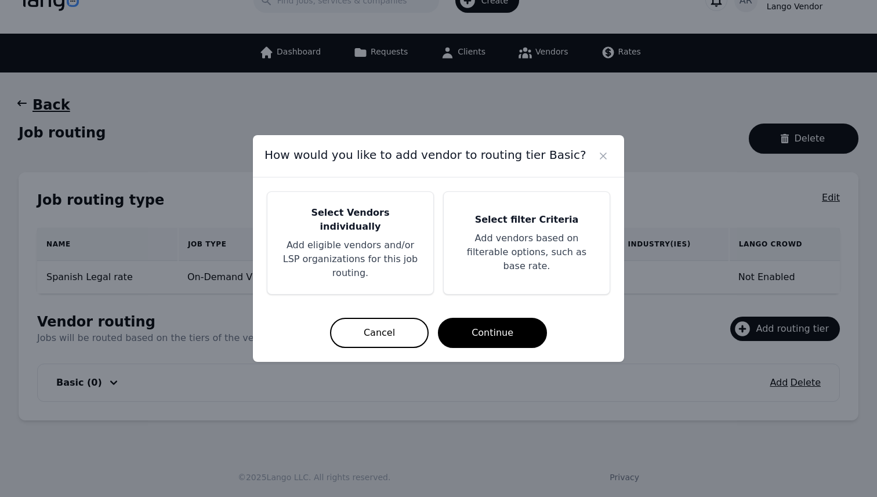
click at [418, 262] on p "Add eligible vendors and/or LSP organizations for this job routing." at bounding box center [350, 259] width 138 height 42
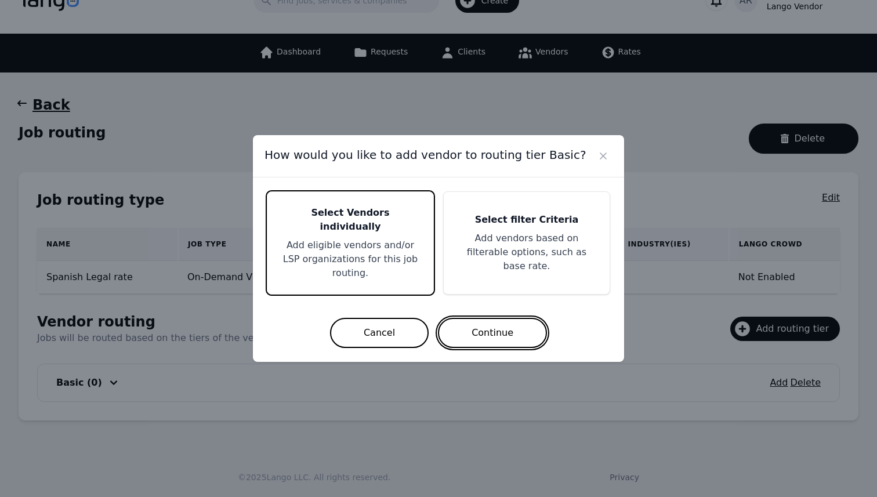
click at [500, 322] on button "Continue" at bounding box center [492, 333] width 109 height 30
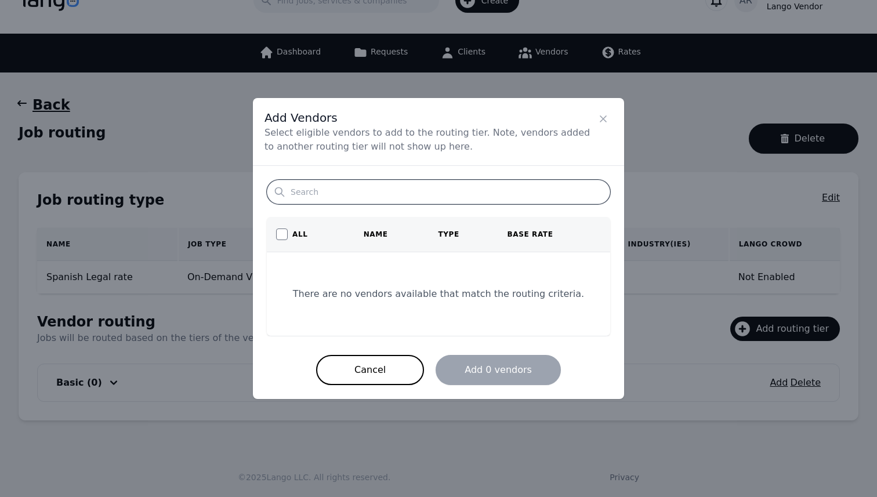
click at [325, 199] on input "Search" at bounding box center [438, 192] width 343 height 24
click at [447, 179] on div "Search All Name Type Base Rate There are no vendors available that match the ro…" at bounding box center [438, 282] width 371 height 233
click at [532, 144] on span "Select eligible vendors to add to the routing tier. Note, vendors added to anot…" at bounding box center [429, 140] width 329 height 28
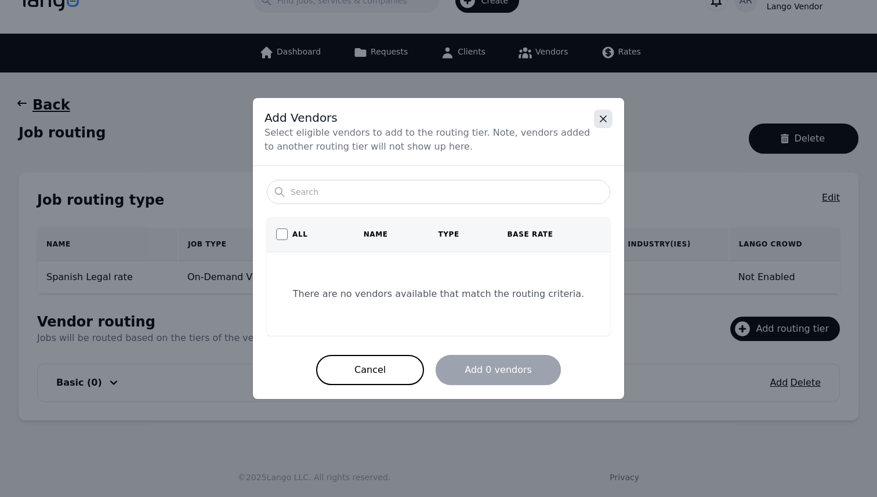
click at [603, 121] on icon "Close" at bounding box center [603, 119] width 12 height 12
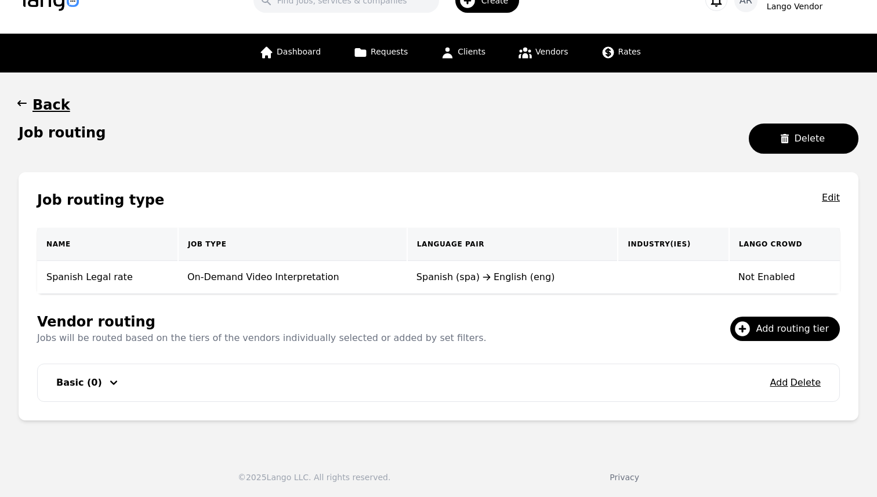
scroll to position [0, 0]
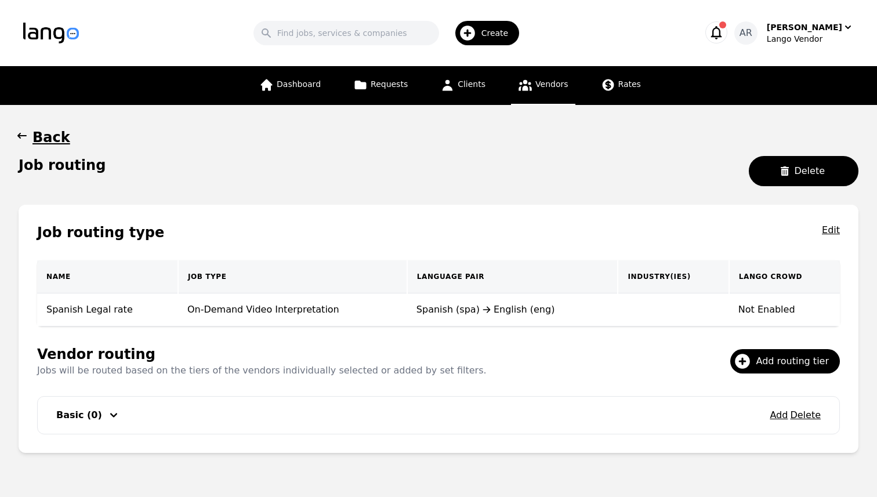
click at [548, 95] on link "Vendors" at bounding box center [543, 85] width 64 height 39
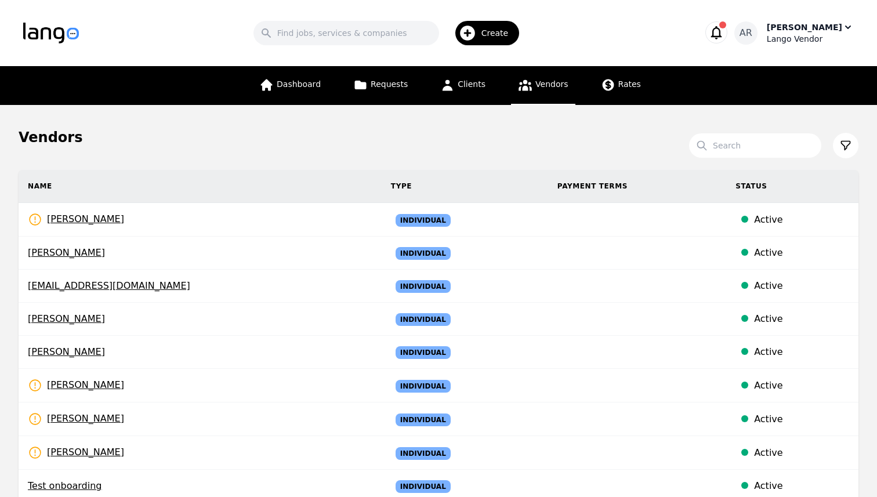
click at [826, 31] on div "[PERSON_NAME]" at bounding box center [804, 27] width 75 height 12
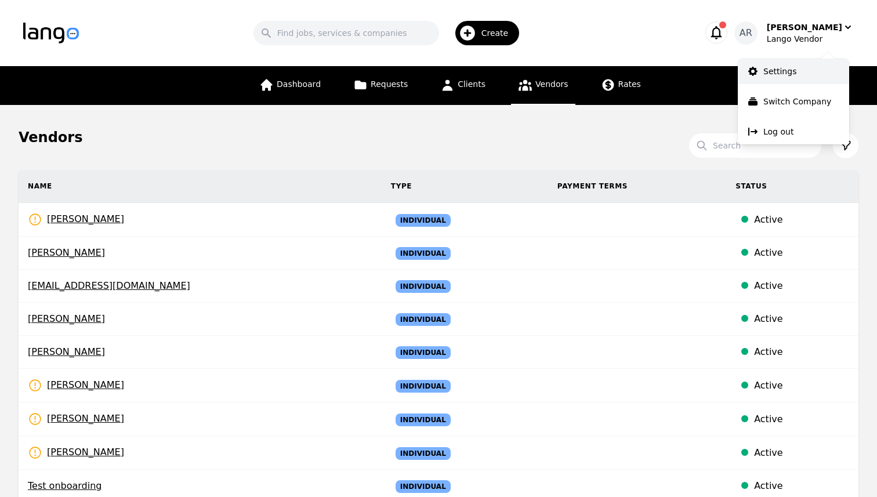
click at [785, 73] on p "Settings" at bounding box center [779, 72] width 33 height 12
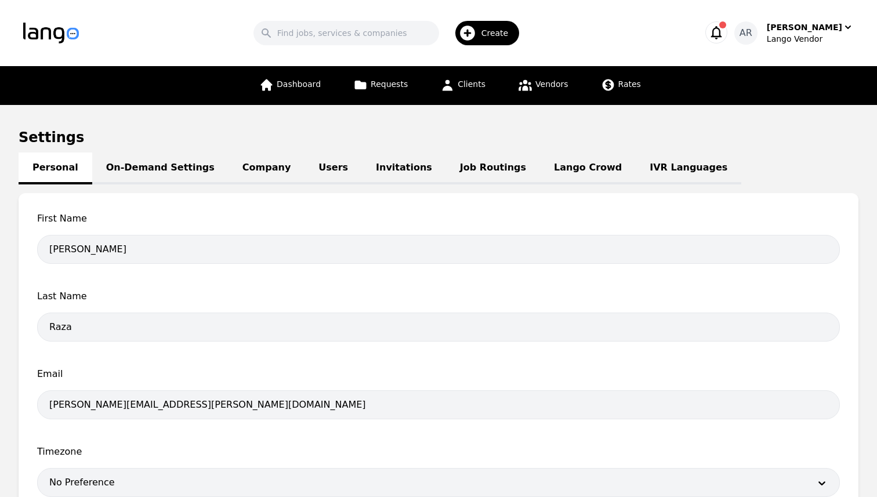
click at [540, 167] on link "Lango Crowd" at bounding box center [588, 169] width 96 height 32
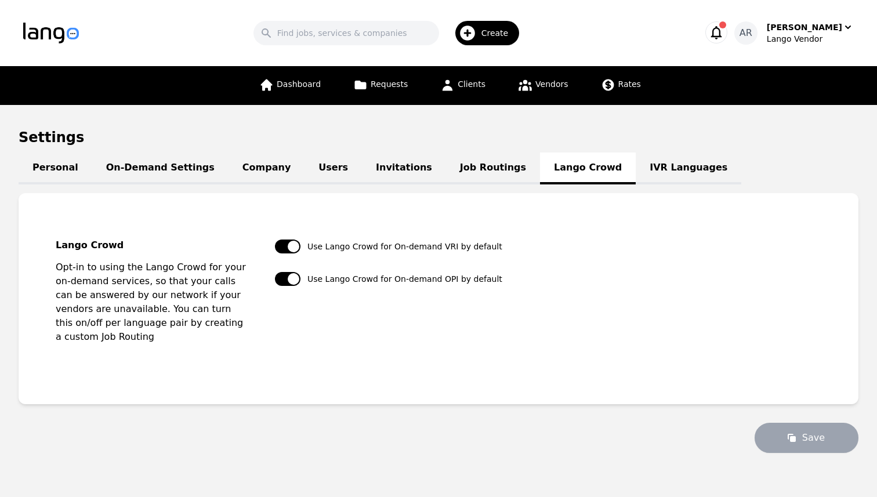
click at [446, 167] on link "Job Routings" at bounding box center [493, 169] width 94 height 32
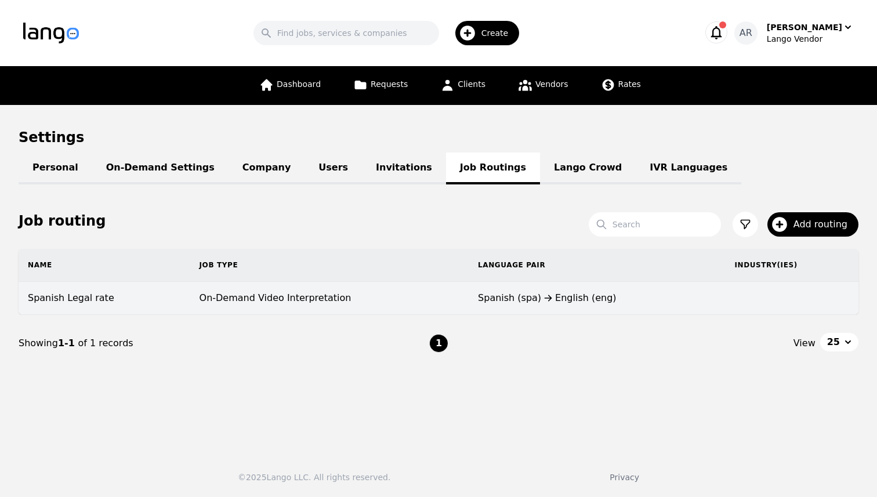
click at [754, 296] on td at bounding box center [791, 298] width 133 height 33
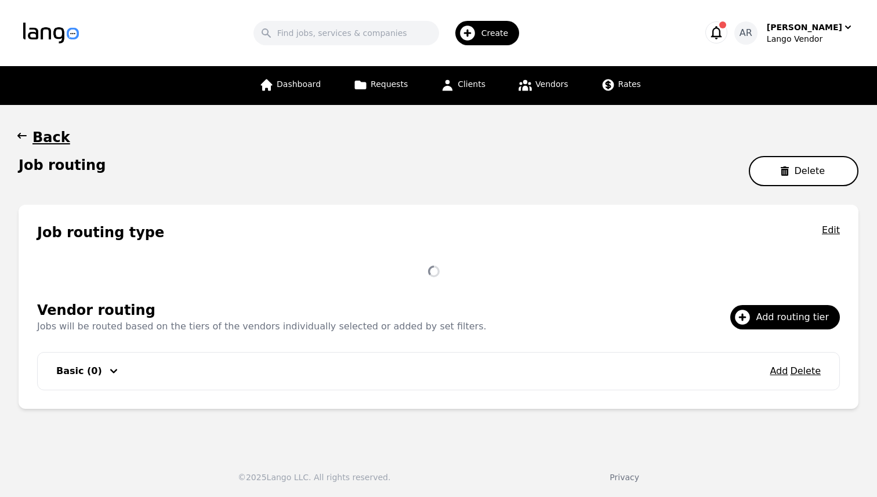
click at [785, 167] on icon "button" at bounding box center [785, 170] width 8 height 9
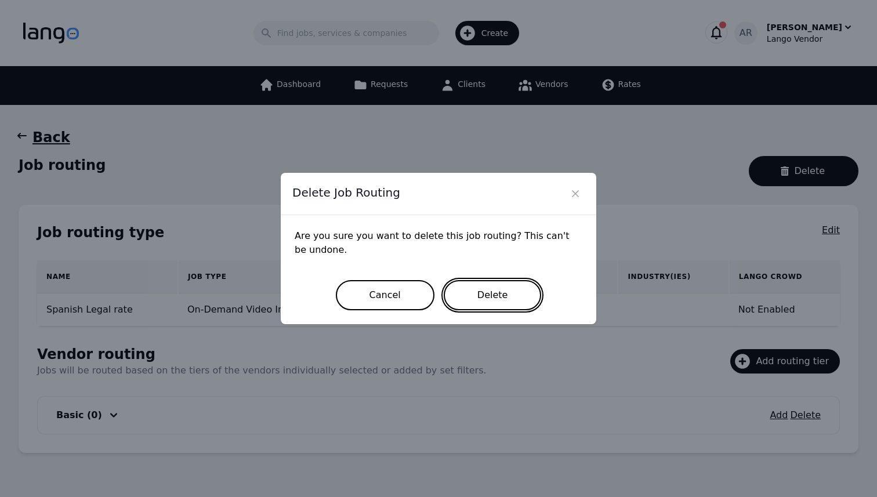
click at [484, 295] on button "Delete" at bounding box center [493, 295] width 98 height 30
